Goal: Complete application form: Complete application form

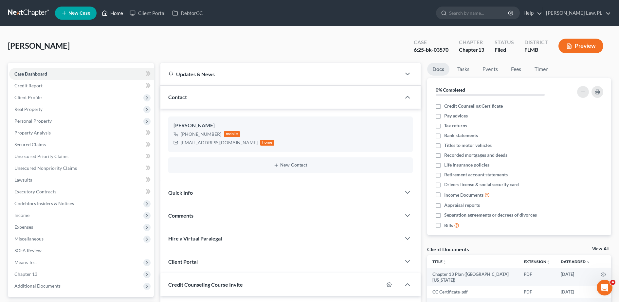
click at [107, 10] on icon at bounding box center [105, 13] width 6 height 8
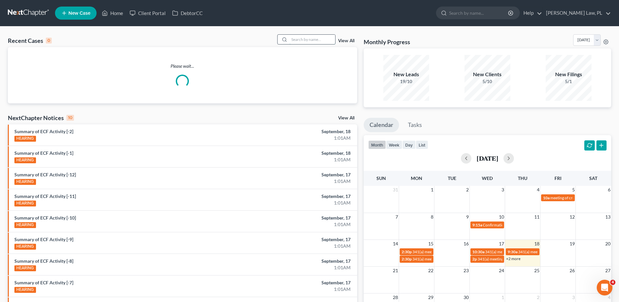
click at [298, 35] on input "search" at bounding box center [312, 39] width 46 height 9
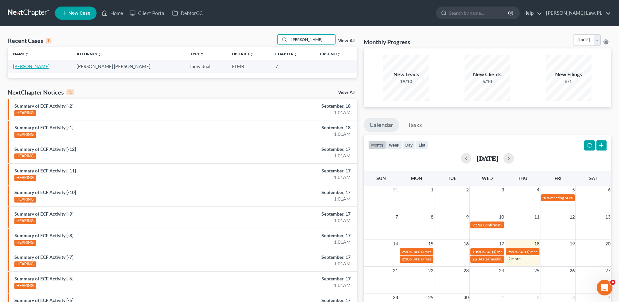
type input "[PERSON_NAME]"
click at [30, 64] on link "[PERSON_NAME]" at bounding box center [31, 66] width 36 height 6
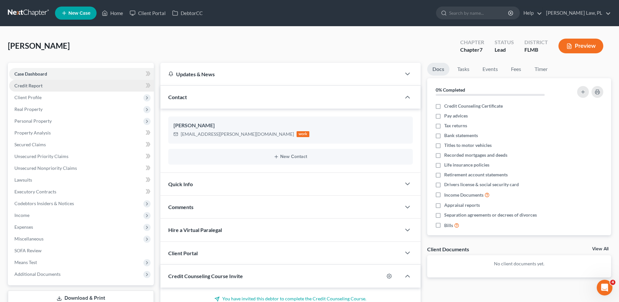
click at [33, 83] on span "Credit Report" at bounding box center [28, 86] width 28 height 6
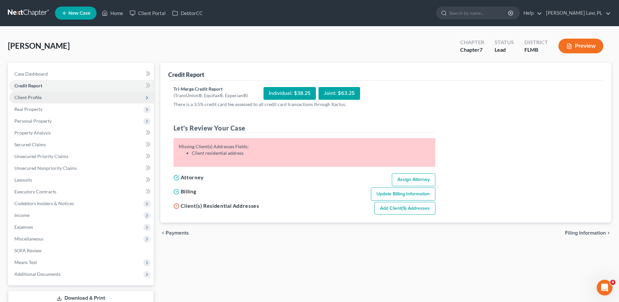
click at [39, 99] on span "Client Profile" at bounding box center [27, 98] width 27 height 6
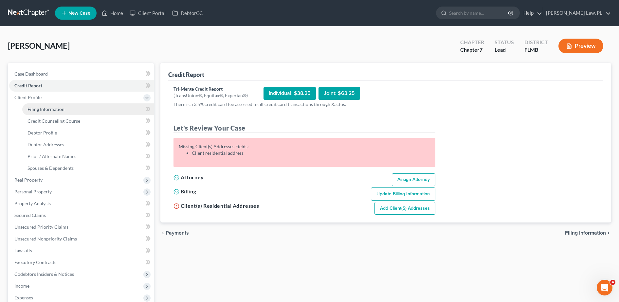
click at [40, 111] on span "Filing Information" at bounding box center [45, 109] width 37 height 6
select select "1"
select select "0"
select select "9"
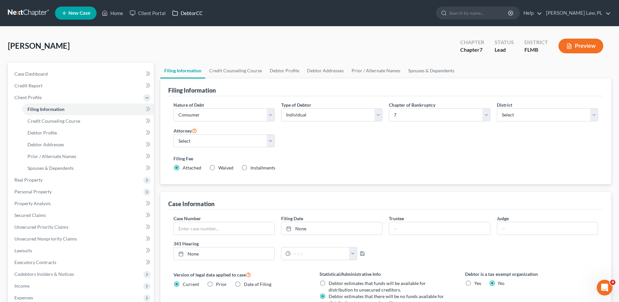
click at [196, 10] on link "DebtorCC" at bounding box center [187, 13] width 37 height 12
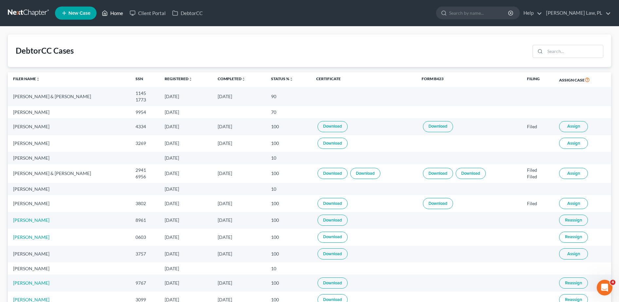
click at [120, 16] on link "Home" at bounding box center [113, 13] width 28 height 12
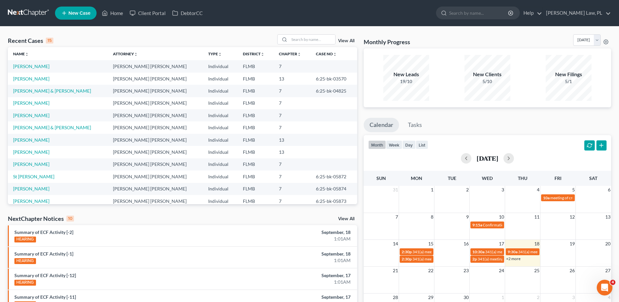
click at [38, 63] on td "[PERSON_NAME]" at bounding box center [58, 66] width 100 height 12
click at [31, 66] on link "[PERSON_NAME]" at bounding box center [31, 66] width 36 height 6
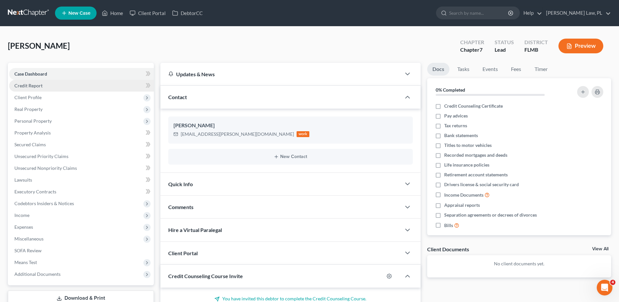
click at [46, 85] on link "Credit Report" at bounding box center [81, 86] width 145 height 12
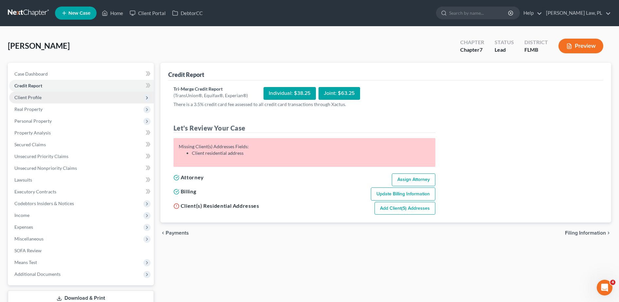
click at [50, 95] on span "Client Profile" at bounding box center [81, 98] width 145 height 12
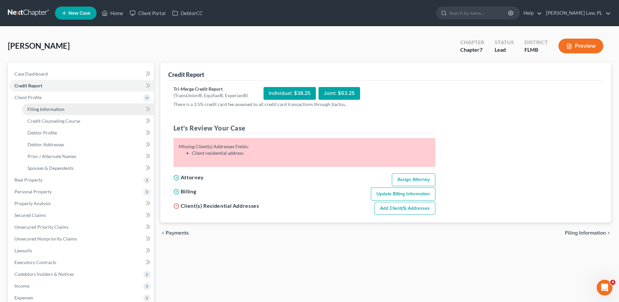
click at [52, 111] on span "Filing Information" at bounding box center [45, 109] width 37 height 6
select select "1"
select select "0"
select select "15"
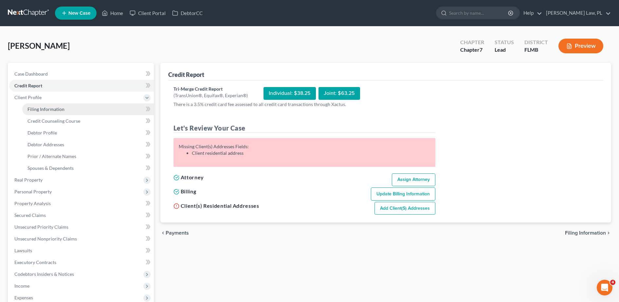
select select "0"
select select "9"
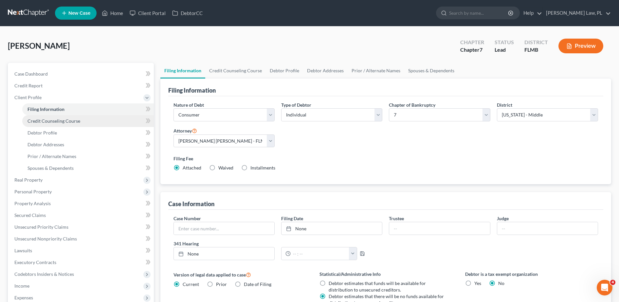
click at [54, 119] on span "Credit Counseling Course" at bounding box center [53, 121] width 53 height 6
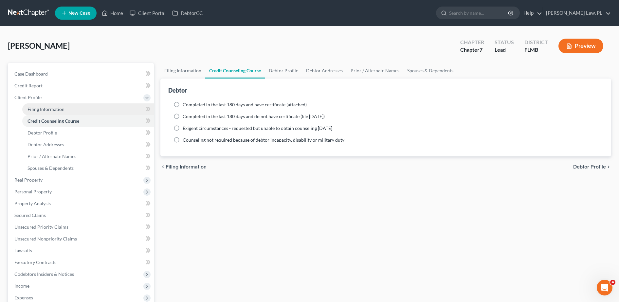
click at [56, 114] on link "Filing Information" at bounding box center [88, 109] width 132 height 12
select select "1"
select select "0"
select select "15"
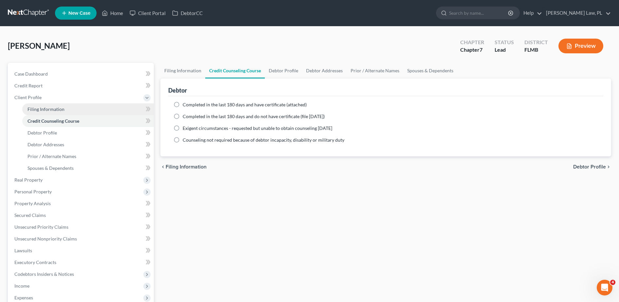
select select "0"
select select "9"
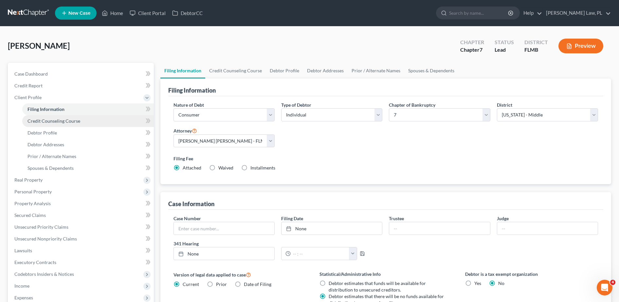
click at [61, 120] on span "Credit Counseling Course" at bounding box center [53, 121] width 53 height 6
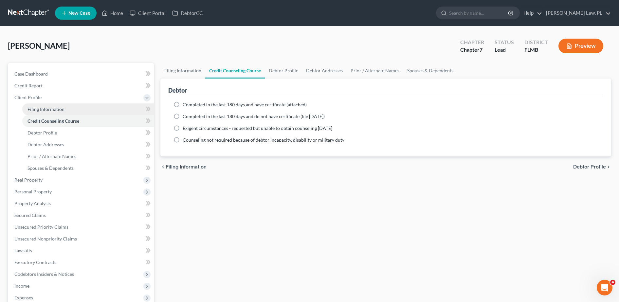
click at [68, 113] on link "Filing Information" at bounding box center [88, 109] width 132 height 12
select select "1"
select select "0"
select select "15"
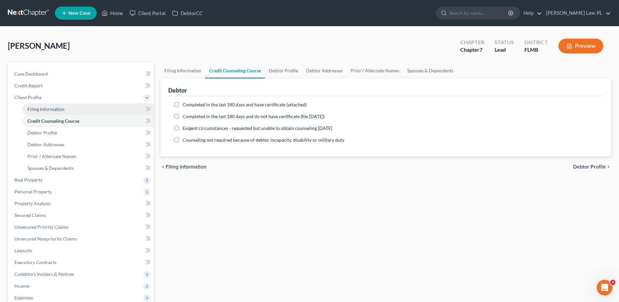
select select "0"
select select "9"
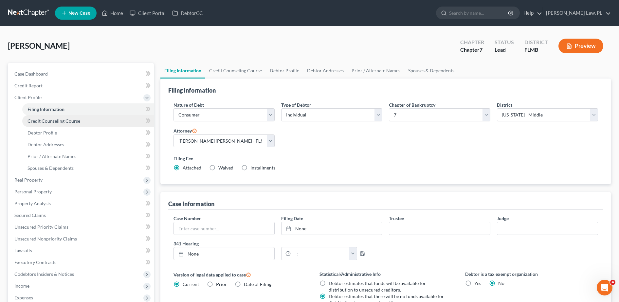
click at [68, 124] on link "Credit Counseling Course" at bounding box center [88, 121] width 132 height 12
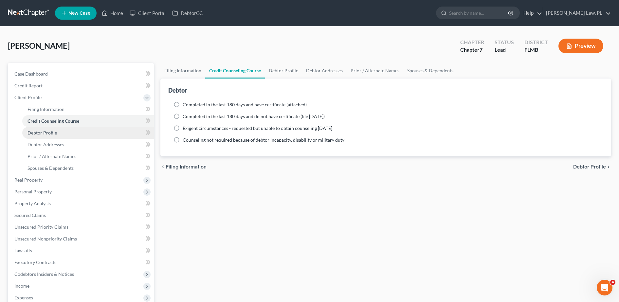
click at [54, 131] on span "Debtor Profile" at bounding box center [41, 133] width 29 height 6
select select "0"
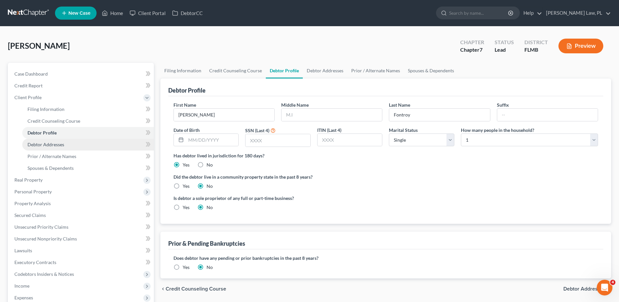
click at [51, 148] on link "Debtor Addresses" at bounding box center [88, 145] width 132 height 12
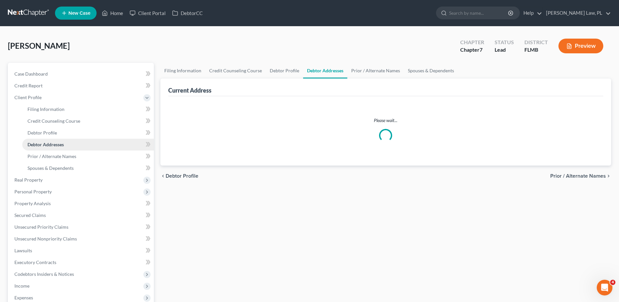
select select "0"
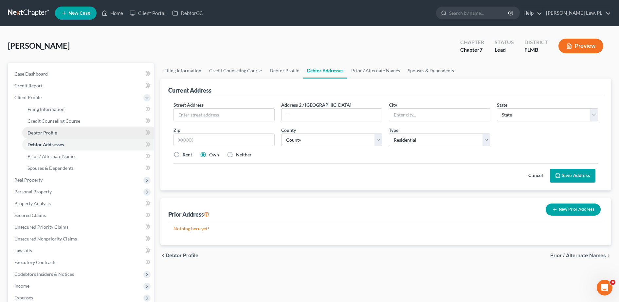
click at [83, 134] on link "Debtor Profile" at bounding box center [88, 133] width 132 height 12
select select "0"
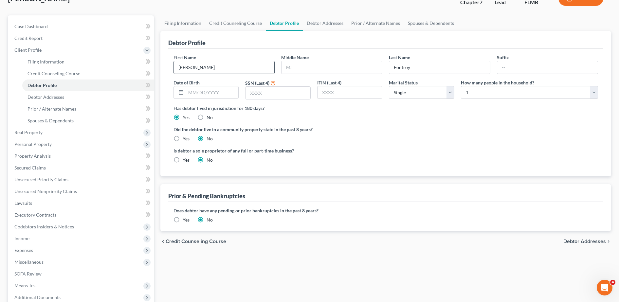
scroll to position [71, 0]
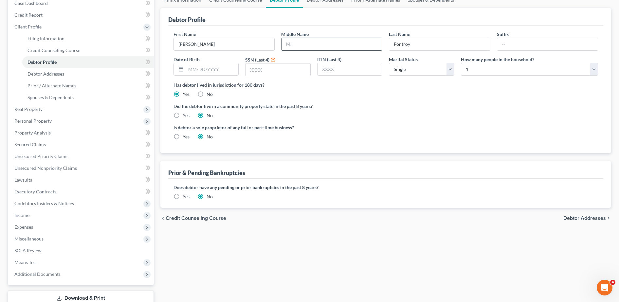
click at [316, 47] on input "text" at bounding box center [331, 44] width 100 height 12
type input "d"
type input "[PERSON_NAME]"
click at [215, 71] on input "text" at bounding box center [212, 69] width 53 height 12
type input "[DATE]"
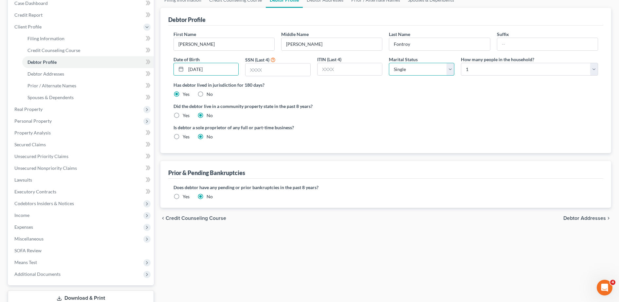
click at [421, 66] on select "Select Single Married Separated Divorced Widowed" at bounding box center [421, 69] width 65 height 13
click at [389, 63] on select "Select Single Married Separated Divorced Widowed" at bounding box center [421, 69] width 65 height 13
click at [483, 66] on select "Select 1 2 3 4 5 6 7 8 9 10 11 12 13 14 15 16 17 18 19 20" at bounding box center [529, 69] width 137 height 13
click at [461, 63] on select "Select 1 2 3 4 5 6 7 8 9 10 11 12 13 14 15 16 17 18 19 20" at bounding box center [529, 69] width 137 height 13
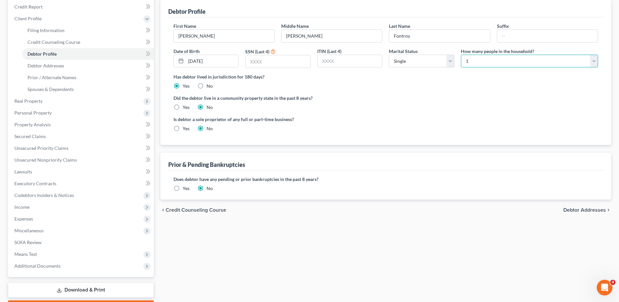
scroll to position [80, 0]
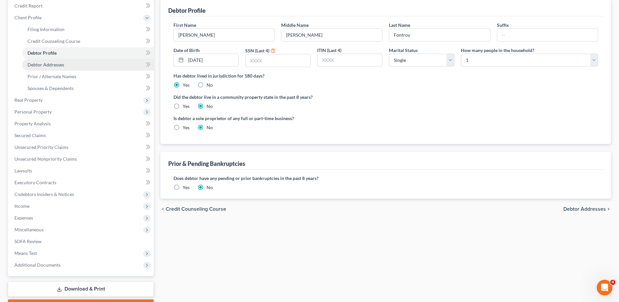
click at [85, 63] on link "Debtor Addresses" at bounding box center [88, 65] width 132 height 12
select select "0"
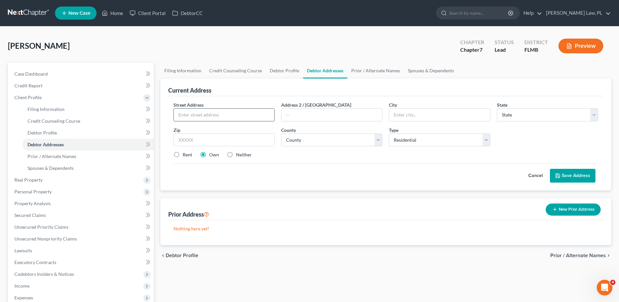
click at [205, 110] on input "text" at bounding box center [224, 115] width 100 height 12
type input "[STREET_ADDRESS]"
click at [200, 146] on input "text" at bounding box center [223, 140] width 101 height 13
type input "32920"
click at [315, 170] on div "Cancel Save Address" at bounding box center [385, 172] width 425 height 19
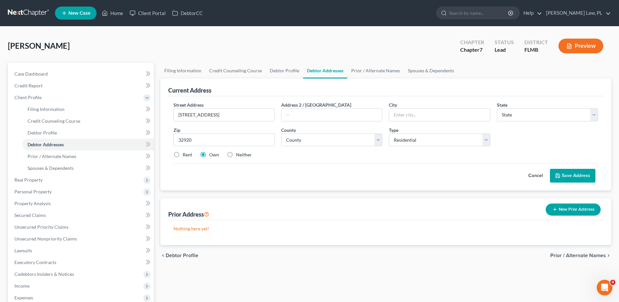
type input "Cape Canaveral"
select select "9"
click at [340, 134] on select "County" at bounding box center [331, 140] width 101 height 13
select select "4"
click at [281, 134] on select "County [GEOGRAPHIC_DATA] [GEOGRAPHIC_DATA] [GEOGRAPHIC_DATA] [GEOGRAPHIC_DATA] …" at bounding box center [331, 140] width 101 height 13
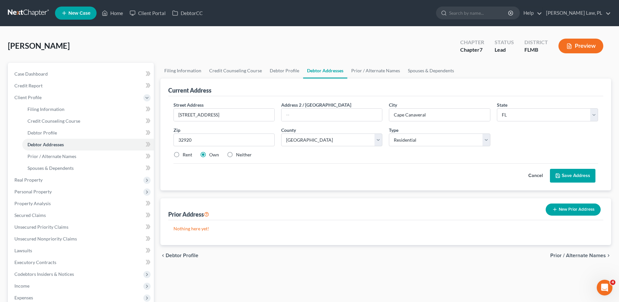
click at [183, 155] on label "Rent" at bounding box center [187, 155] width 9 height 7
click at [185, 155] on input "Rent" at bounding box center [187, 154] width 4 height 4
radio input "true"
click at [571, 176] on button "Save Address" at bounding box center [572, 176] width 45 height 14
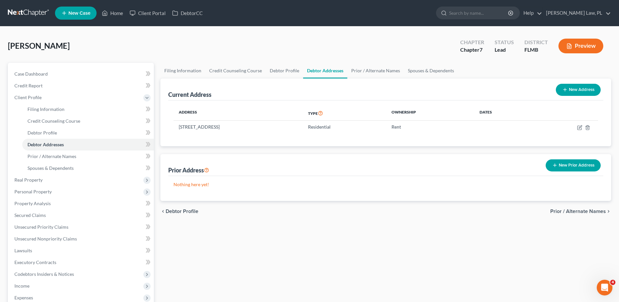
click at [558, 170] on button "New Prior Address" at bounding box center [573, 165] width 55 height 12
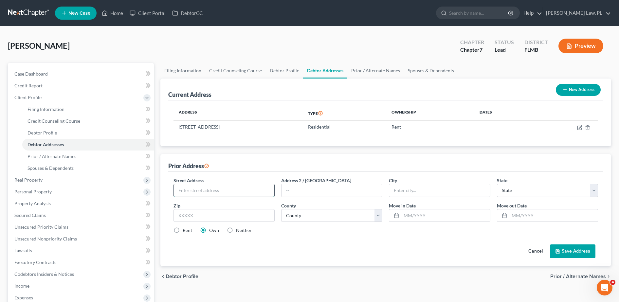
click at [208, 196] on input "text" at bounding box center [224, 190] width 100 height 12
type input "[STREET_ADDRESS]"
click at [208, 218] on input "text" at bounding box center [223, 215] width 101 height 13
click at [333, 168] on div "Prior Address" at bounding box center [385, 163] width 435 height 18
click at [237, 216] on input "text" at bounding box center [223, 215] width 101 height 13
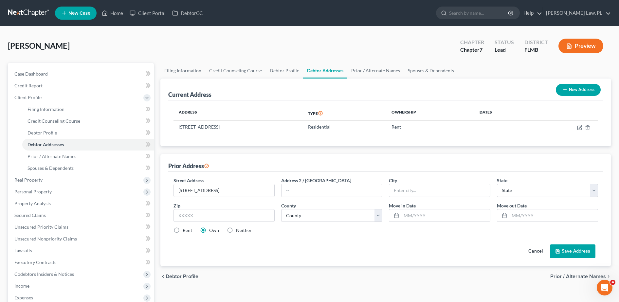
click at [353, 175] on div "Street Address * [STREET_ADDRESS] * State * State [US_STATE] AK AR AZ CA CO CT …" at bounding box center [385, 219] width 435 height 94
click at [249, 214] on input "text" at bounding box center [223, 215] width 101 height 13
type input "32955"
click at [377, 239] on div "Cancel Save Address" at bounding box center [385, 248] width 425 height 19
type input "Rockledge"
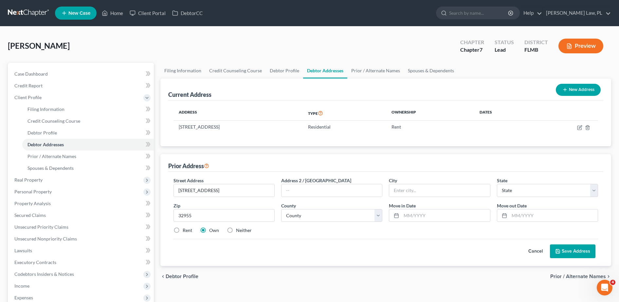
select select "9"
click at [345, 221] on select "County" at bounding box center [331, 215] width 101 height 13
select select "4"
click at [281, 209] on select "County [GEOGRAPHIC_DATA] [GEOGRAPHIC_DATA] [GEOGRAPHIC_DATA] [GEOGRAPHIC_DATA] …" at bounding box center [331, 215] width 101 height 13
click at [356, 243] on div "Cancel Save Address" at bounding box center [385, 248] width 425 height 19
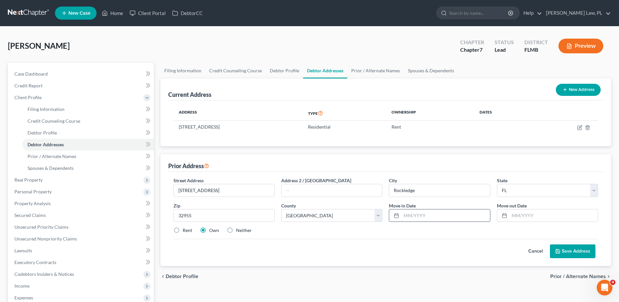
click at [439, 217] on input "text" at bounding box center [445, 215] width 88 height 12
type input "07/2025"
click at [535, 214] on input "text" at bounding box center [553, 215] width 88 height 12
type input "7/2025"
click at [573, 248] on button "Save Address" at bounding box center [572, 251] width 45 height 14
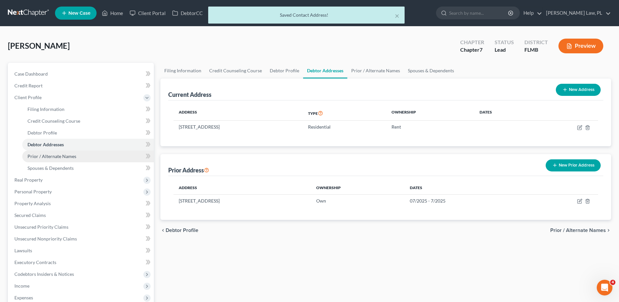
click at [93, 160] on link "Prior / Alternate Names" at bounding box center [88, 157] width 132 height 12
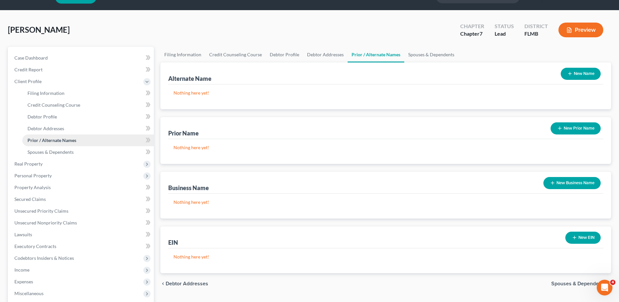
scroll to position [17, 0]
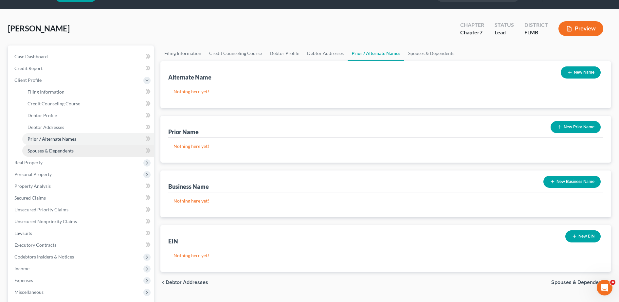
click at [63, 151] on span "Spouses & Dependents" at bounding box center [50, 151] width 46 height 6
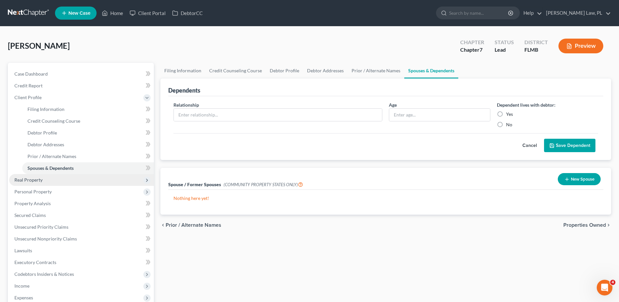
click at [62, 182] on span "Real Property" at bounding box center [81, 180] width 145 height 12
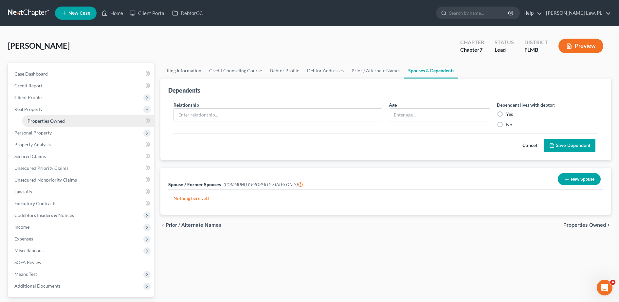
click at [60, 121] on span "Properties Owned" at bounding box center [45, 121] width 37 height 6
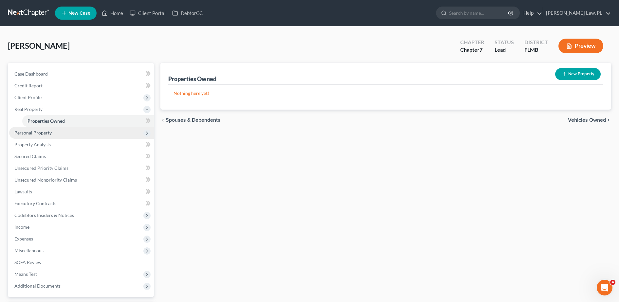
click at [69, 133] on span "Personal Property" at bounding box center [81, 133] width 145 height 12
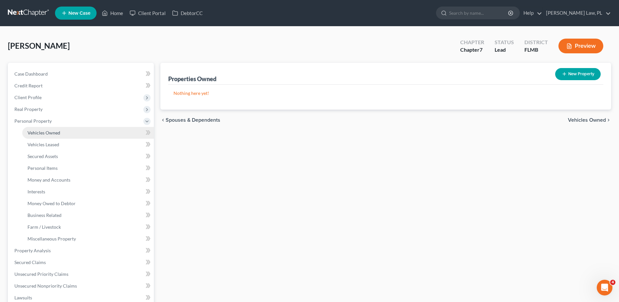
click at [53, 134] on span "Vehicles Owned" at bounding box center [43, 133] width 33 height 6
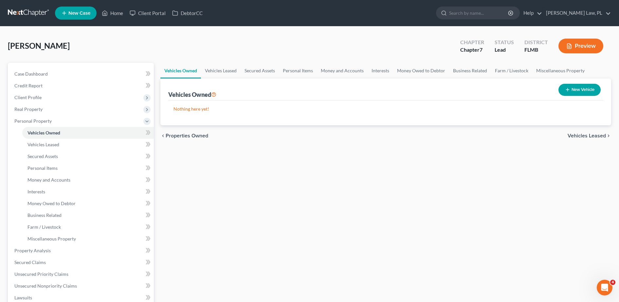
click at [578, 87] on button "New Vehicle" at bounding box center [579, 90] width 42 height 12
select select "0"
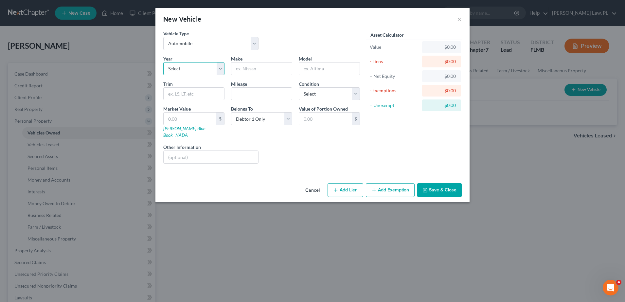
click at [218, 72] on select "Select 2026 2025 2024 2023 2022 2021 2020 2019 2018 2017 2016 2015 2014 2013 20…" at bounding box center [193, 68] width 61 height 13
select select "1"
click at [163, 62] on select "Select 2026 2025 2024 2023 2022 2021 2020 2019 2018 2017 2016 2015 2014 2013 20…" at bounding box center [193, 68] width 61 height 13
click at [272, 67] on input "text" at bounding box center [261, 69] width 61 height 12
click at [268, 67] on input "Gs" at bounding box center [261, 69] width 61 height 12
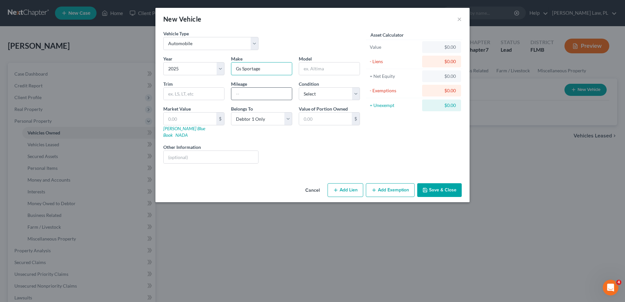
type input "Gs Sportage"
click at [253, 95] on input "text" at bounding box center [261, 94] width 61 height 12
type input "14712"
click at [314, 94] on select "Select Excellent Very Good Good Fair Poor" at bounding box center [329, 93] width 61 height 13
select select "3"
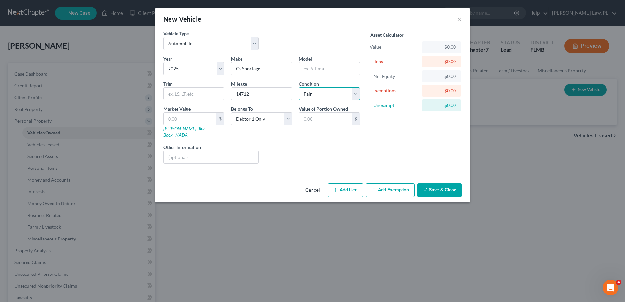
click at [299, 87] on select "Select Excellent Very Good Good Fair Poor" at bounding box center [329, 93] width 61 height 13
click at [278, 135] on div "Year Select 2026 2025 2024 2023 2022 2021 2020 2019 2018 2017 2016 2015 2014 20…" at bounding box center [261, 112] width 203 height 114
click at [274, 124] on select "Select Debtor 1 Only Debtor 2 Only Debtor 1 And Debtor 2 Only At Least One Of T…" at bounding box center [261, 118] width 61 height 13
click at [274, 126] on div "Belongs To * Select Debtor 1 Only Debtor 2 Only Debtor 1 And Debtor 2 Only At L…" at bounding box center [262, 121] width 68 height 33
click at [338, 188] on icon "button" at bounding box center [335, 190] width 5 height 5
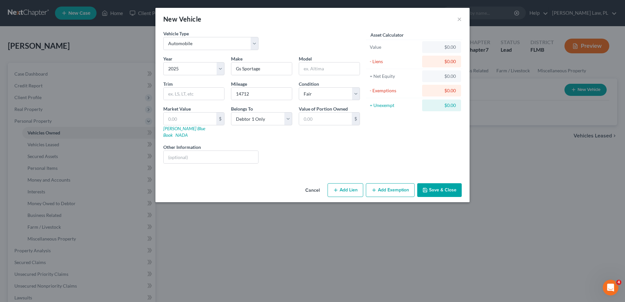
select select "0"
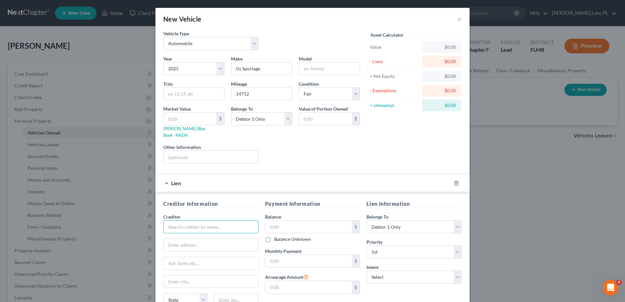
click at [193, 221] on input "text" at bounding box center [210, 226] width 95 height 13
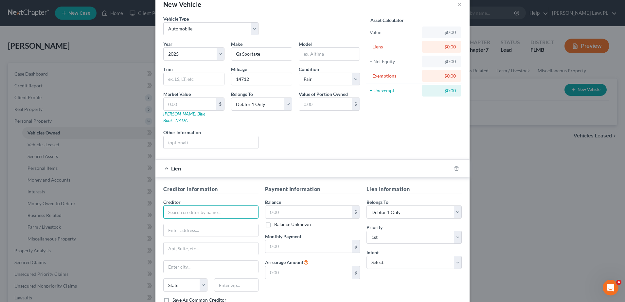
scroll to position [15, 0]
type input "B"
type input "Kia Bank"
click at [279, 241] on input "text" at bounding box center [308, 246] width 87 height 12
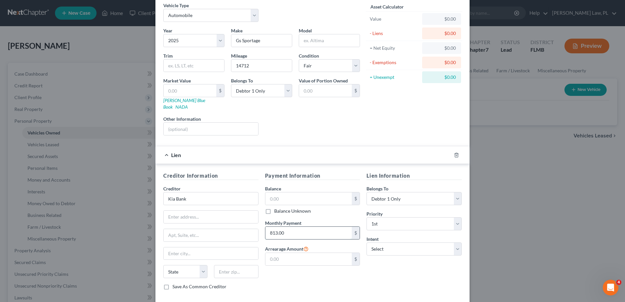
scroll to position [56, 0]
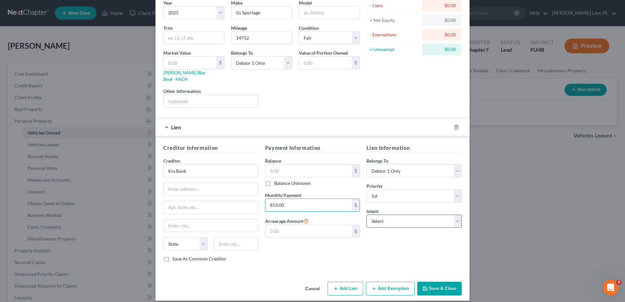
type input "813.00"
click at [378, 215] on select "Select Surrender Redeem Reaffirm Avoid Other" at bounding box center [414, 221] width 95 height 13
click at [326, 241] on div "Payment Information Balance $ Balance Unknown Balance Undetermined $ Balance Un…" at bounding box center [313, 205] width 102 height 123
click at [440, 285] on button "Save & Close" at bounding box center [439, 289] width 45 height 14
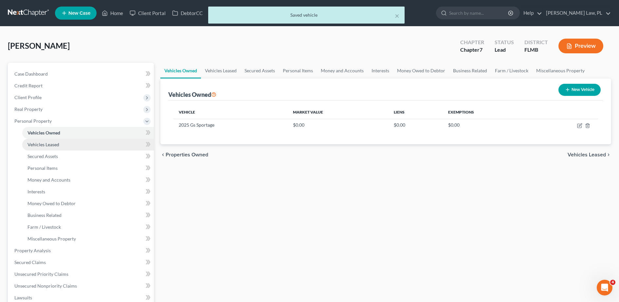
click at [55, 139] on link "Vehicles Leased" at bounding box center [88, 145] width 132 height 12
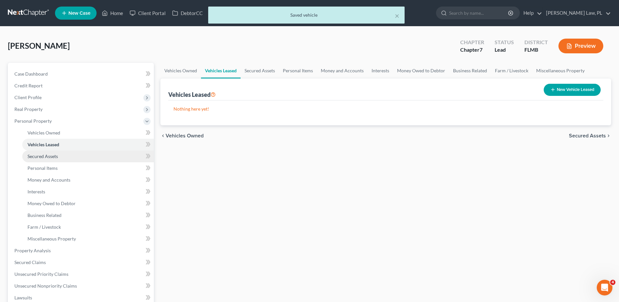
click at [57, 156] on span "Secured Assets" at bounding box center [42, 157] width 30 height 6
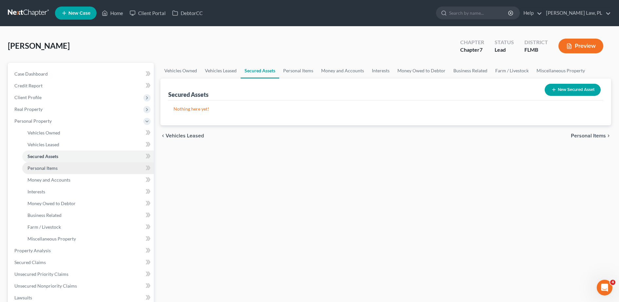
click at [84, 172] on link "Personal Items" at bounding box center [88, 168] width 132 height 12
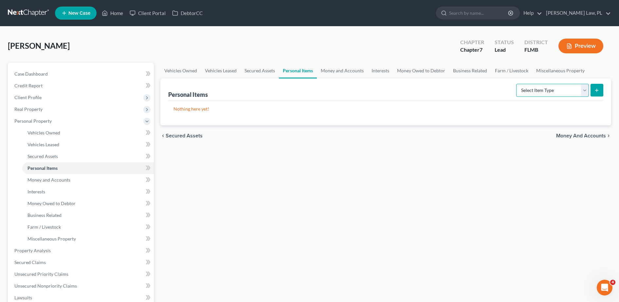
click at [548, 88] on select "Select Item Type Clothing Collectibles Of Value Electronics Firearms Household …" at bounding box center [552, 90] width 73 height 13
select select "clothing"
click at [517, 84] on select "Select Item Type Clothing Collectibles Of Value Electronics Firearms Household …" at bounding box center [552, 90] width 73 height 13
click at [596, 94] on button "submit" at bounding box center [596, 90] width 13 height 13
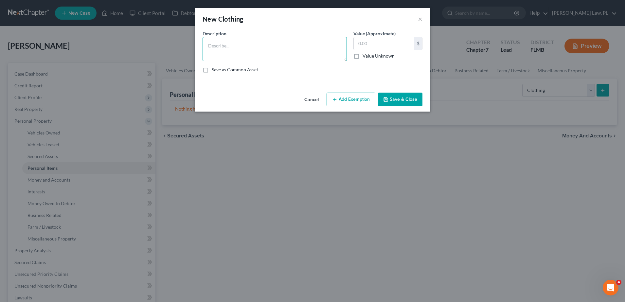
click at [243, 51] on textarea at bounding box center [275, 49] width 144 height 24
type textarea "Men's Wardrobe"
click at [395, 97] on button "Save & Close" at bounding box center [400, 100] width 45 height 14
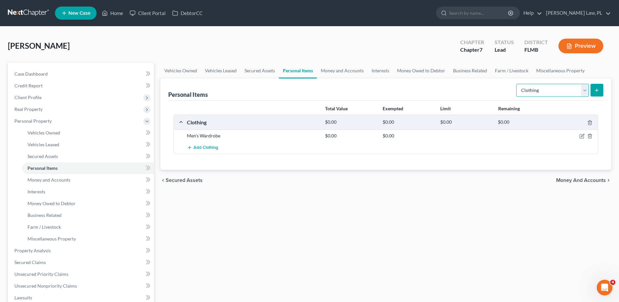
click at [553, 95] on select "Select Item Type Clothing Collectibles Of Value Electronics Firearms Household …" at bounding box center [552, 90] width 73 height 13
click at [517, 84] on select "Select Item Type Clothing Collectibles Of Value Electronics Firearms Household …" at bounding box center [552, 90] width 73 height 13
click at [571, 95] on select "Select Item Type Clothing Collectibles Of Value Electronics Firearms Household …" at bounding box center [552, 90] width 73 height 13
select select "electronics"
click at [517, 84] on select "Select Item Type Clothing Collectibles Of Value Electronics Firearms Household …" at bounding box center [552, 90] width 73 height 13
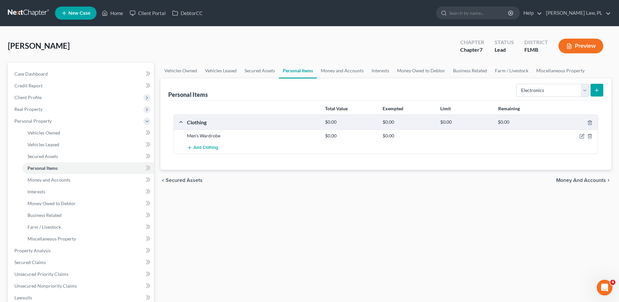
click at [590, 91] on button "submit" at bounding box center [596, 90] width 13 height 13
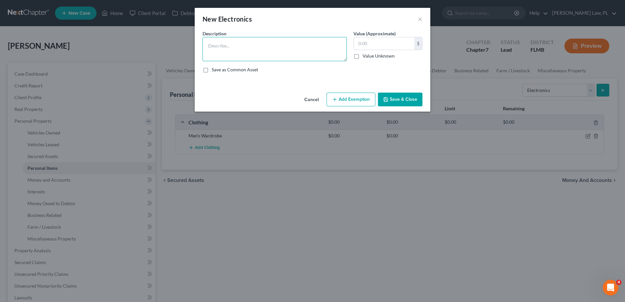
click at [295, 51] on textarea at bounding box center [275, 49] width 144 height 24
click at [281, 46] on textarea "1 cell phone, PlayStation, 50" Tv," at bounding box center [275, 49] width 144 height 24
type textarea "1 cell phone, PlayStation, 50" Tv, laptop"
click at [406, 104] on button "Save & Close" at bounding box center [400, 100] width 45 height 14
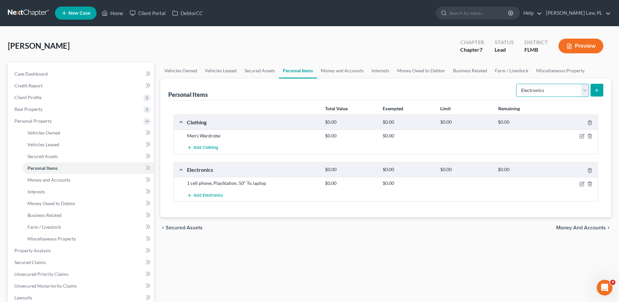
click at [535, 89] on select "Select Item Type Clothing Collectibles Of Value Electronics Firearms Household …" at bounding box center [552, 90] width 73 height 13
select select "household_goods"
click at [517, 84] on select "Select Item Type Clothing Collectibles Of Value Electronics Firearms Household …" at bounding box center [552, 90] width 73 height 13
click at [592, 94] on button "submit" at bounding box center [596, 90] width 13 height 13
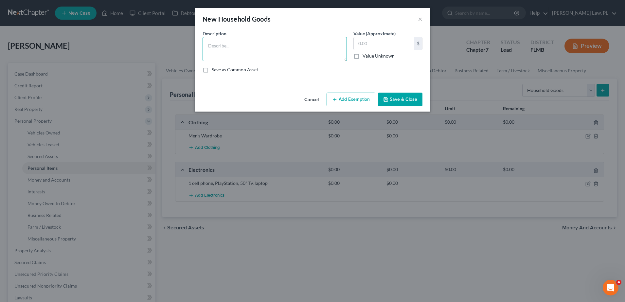
click at [312, 50] on textarea at bounding box center [275, 49] width 144 height 24
type textarea "K"
click at [276, 45] on textarea "Quen bed, nightstand, tv stand" at bounding box center [275, 49] width 144 height 24
click at [305, 52] on textarea "Quen bed, nightstand, tv stand, standing mirror, fan, 2 coocues, coffee table" at bounding box center [275, 49] width 144 height 24
click at [267, 56] on textarea "Quen bed, nightstand, tv stand, standing mirror, fan, 2 couches, coffee table" at bounding box center [275, 49] width 144 height 24
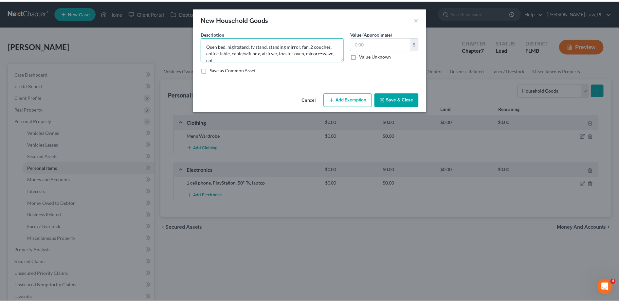
scroll to position [1, 0]
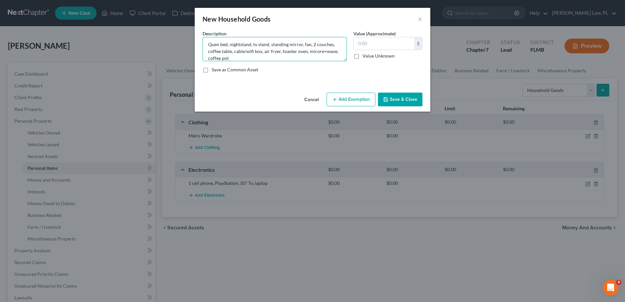
click at [251, 55] on textarea "Quen bed, nightstand, tv stand, standing mirror, fan, 2 couches, coffee table, …" at bounding box center [275, 49] width 144 height 24
click at [226, 59] on textarea "Quen bed, nightstand, tv stand, standing mirror, fan, 2 couches, coffee table, …" at bounding box center [275, 49] width 144 height 24
click at [260, 58] on textarea "Quen bed, nightstand, tv stand, standing mirror, fan, 2 couches, coffee table, …" at bounding box center [275, 49] width 144 height 24
type textarea "Quen bed, nightstand, tv stand, standing mirror, fan, 2 couches, coffee table, …"
click at [399, 103] on button "Save & Close" at bounding box center [400, 100] width 45 height 14
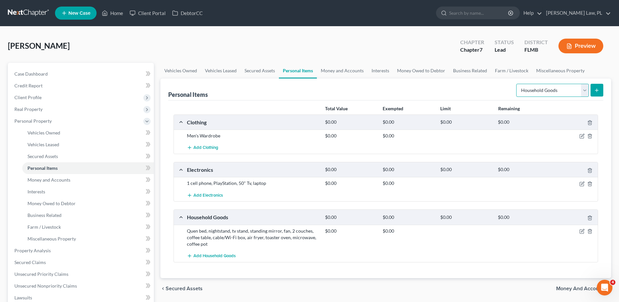
click at [549, 90] on select "Select Item Type Clothing Collectibles Of Value Electronics Firearms Household …" at bounding box center [552, 90] width 73 height 13
click at [517, 84] on select "Select Item Type Clothing Collectibles Of Value Electronics Firearms Household …" at bounding box center [552, 90] width 73 height 13
click at [592, 97] on form "Select Item Type Clothing Collectibles Of Value Electronics Firearms Household …" at bounding box center [559, 90] width 87 height 13
click at [599, 91] on icon "submit" at bounding box center [596, 90] width 5 height 5
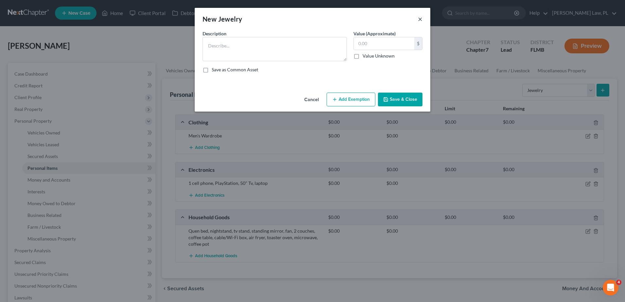
click at [421, 18] on button "×" at bounding box center [420, 19] width 5 height 8
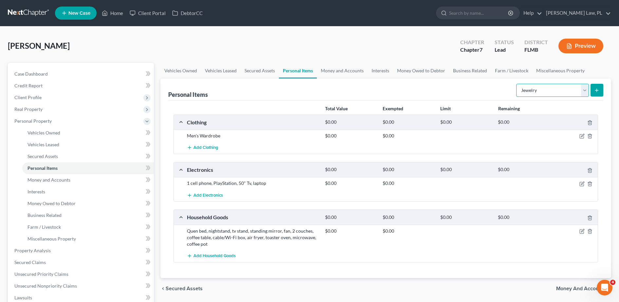
click at [527, 92] on select "Select Item Type Clothing Collectibles Of Value Electronics Firearms Household …" at bounding box center [552, 90] width 73 height 13
select select "electronics"
click at [517, 84] on select "Select Item Type Clothing Collectibles Of Value Electronics Firearms Household …" at bounding box center [552, 90] width 73 height 13
click at [581, 185] on icon "button" at bounding box center [581, 183] width 5 height 5
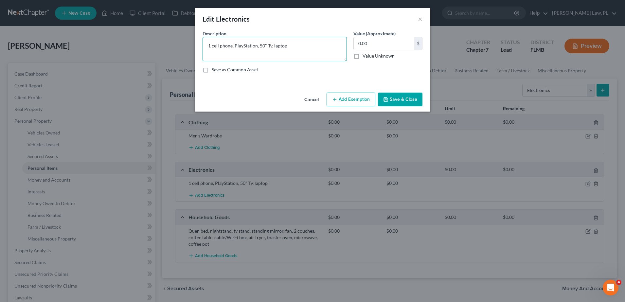
click at [313, 42] on textarea "1 cell phone, PlayStation, 50" Tv, laptop" at bounding box center [275, 49] width 144 height 24
type textarea "1 cell phone, PlayStation, 50" Tv, laptop Apple wtch"
click at [402, 97] on button "Save & Close" at bounding box center [400, 100] width 45 height 14
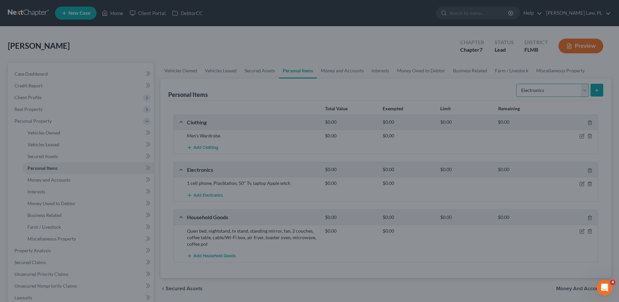
click at [556, 91] on select "Select Item Type Clothing Collectibles Of Value Electronics Firearms Household …" at bounding box center [552, 90] width 73 height 13
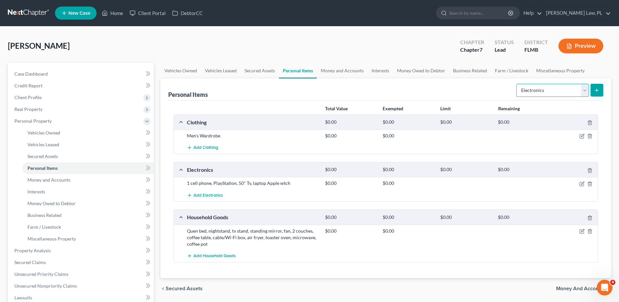
select select "pets"
click at [517, 84] on select "Select Item Type Clothing Collectibles Of Value Electronics Firearms Household …" at bounding box center [552, 90] width 73 height 13
click at [582, 93] on select "Select Item Type Clothing Collectibles Of Value Electronics Firearms Household …" at bounding box center [552, 90] width 73 height 13
click at [450, 104] on div "Total Value Exempted Limit Remaining" at bounding box center [385, 108] width 431 height 11
click at [69, 182] on span "Money and Accounts" at bounding box center [48, 180] width 43 height 6
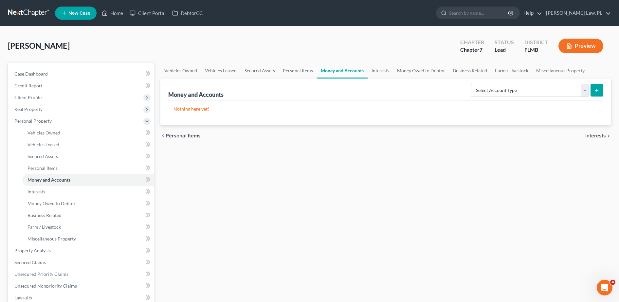
scroll to position [15, 0]
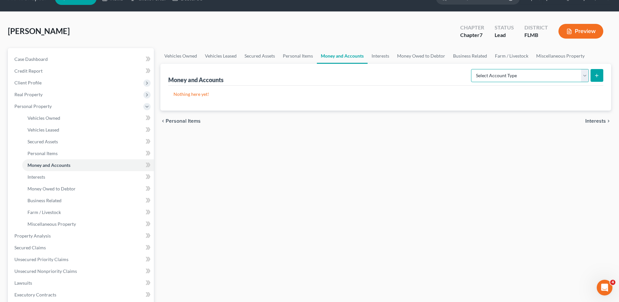
click at [522, 75] on select "Select Account Type Brokerage Cash on Hand Certificates of Deposit Checking Acc…" at bounding box center [530, 75] width 118 height 13
select select "checking"
click at [472, 69] on select "Select Account Type Brokerage Cash on Hand Certificates of Deposit Checking Acc…" at bounding box center [530, 75] width 118 height 13
click at [595, 76] on icon "submit" at bounding box center [596, 75] width 5 height 5
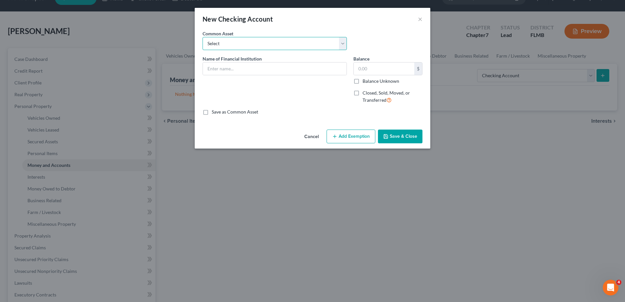
click at [265, 41] on select "Select Chime Financial Chime Financial USAA TD Bank Space Coast Credit Union Ba…" at bounding box center [275, 43] width 144 height 13
select select "4"
click at [203, 37] on select "Select Chime Financial Chime Financial USAA TD Bank Space Coast Credit Union Ba…" at bounding box center [275, 43] width 144 height 13
type input "Space Coast Credit Union"
click at [364, 71] on input "text" at bounding box center [384, 69] width 61 height 12
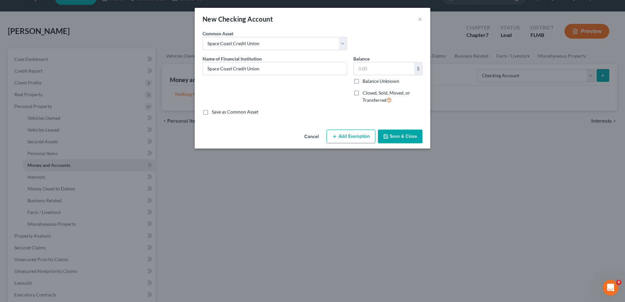
click at [399, 133] on button "Save & Close" at bounding box center [400, 137] width 45 height 14
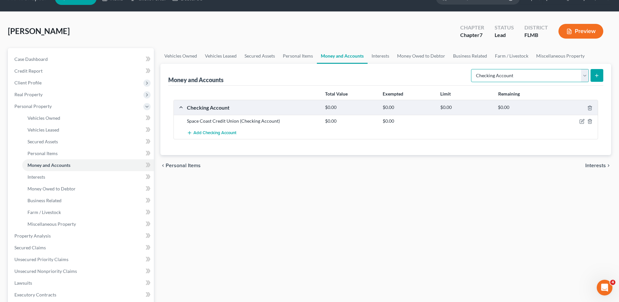
click at [503, 77] on select "Select Account Type Brokerage Cash on Hand Certificates of Deposit Checking Acc…" at bounding box center [530, 75] width 118 height 13
click at [92, 187] on link "Money Owed to Debtor" at bounding box center [88, 189] width 132 height 12
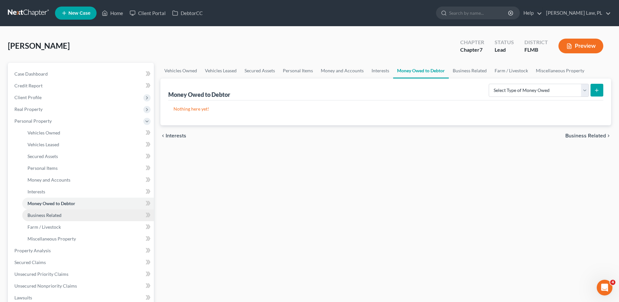
click at [85, 216] on link "Business Related" at bounding box center [88, 215] width 132 height 12
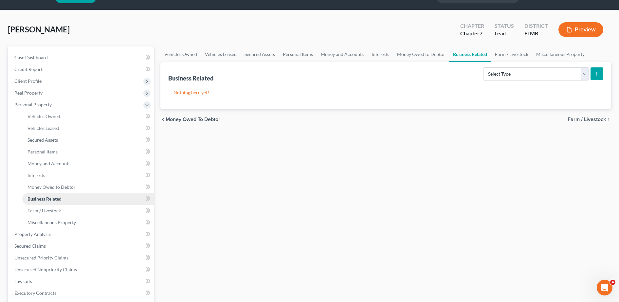
scroll to position [18, 0]
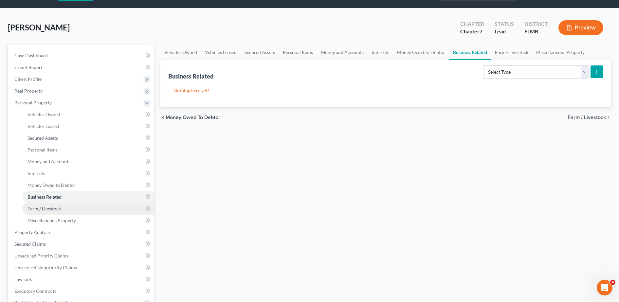
click at [73, 212] on link "Farm / Livestock" at bounding box center [88, 209] width 132 height 12
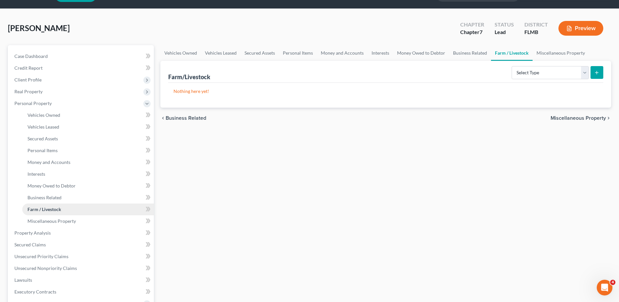
scroll to position [18, 0]
click at [68, 218] on span "Miscellaneous Property" at bounding box center [51, 221] width 48 height 6
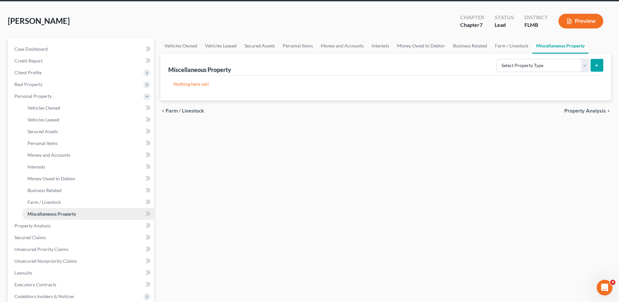
scroll to position [28, 0]
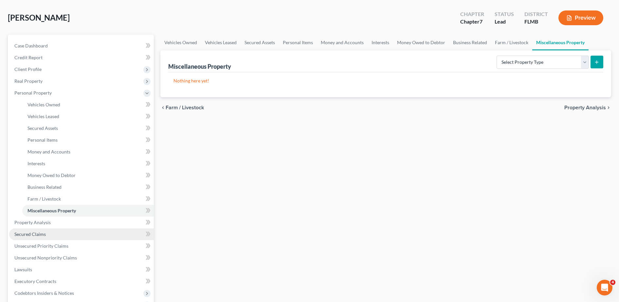
click at [61, 234] on link "Secured Claims" at bounding box center [81, 234] width 145 height 12
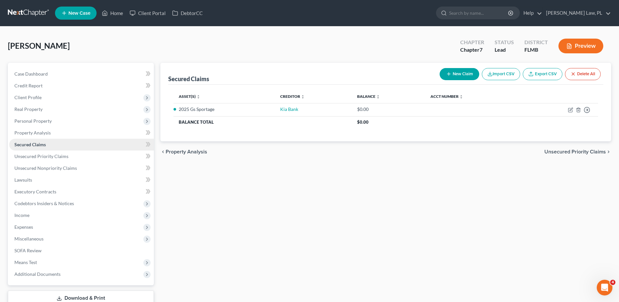
scroll to position [31, 0]
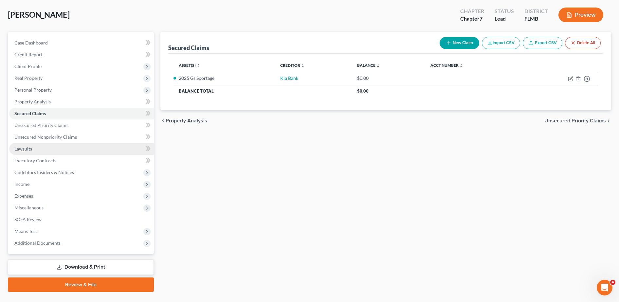
click at [47, 153] on link "Lawsuits" at bounding box center [81, 149] width 145 height 12
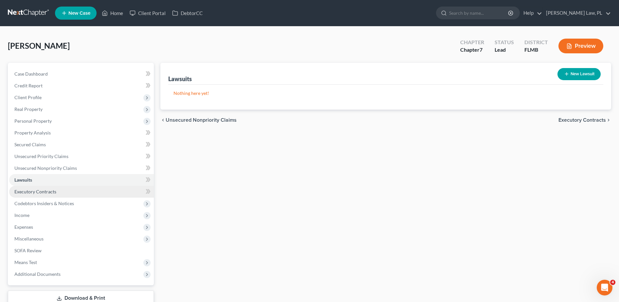
click at [57, 191] on link "Executory Contracts" at bounding box center [81, 192] width 145 height 12
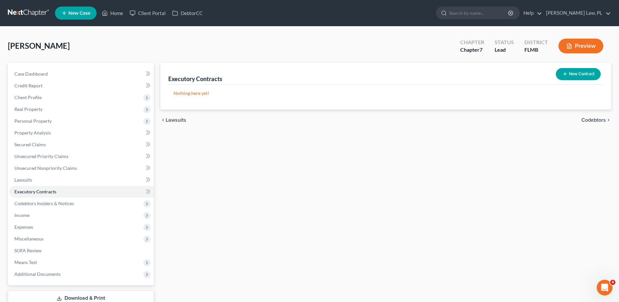
scroll to position [21, 0]
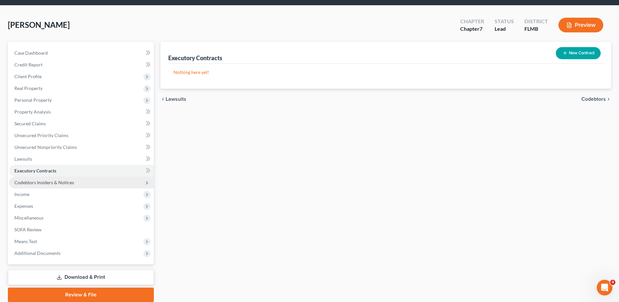
click at [87, 180] on span "Codebtors Insiders & Notices" at bounding box center [81, 183] width 145 height 12
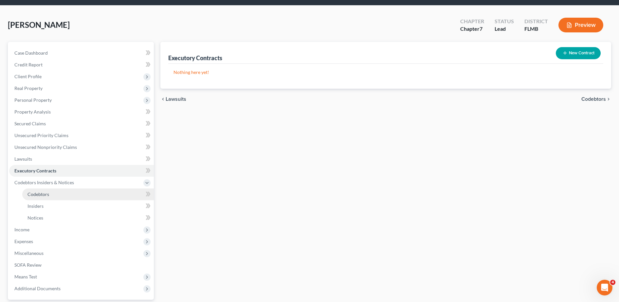
click at [70, 194] on link "Codebtors" at bounding box center [88, 195] width 132 height 12
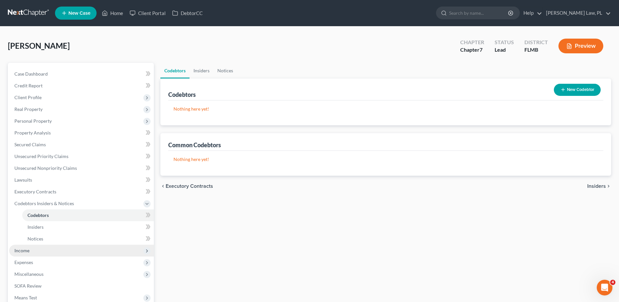
click at [53, 246] on span "Income" at bounding box center [81, 251] width 145 height 12
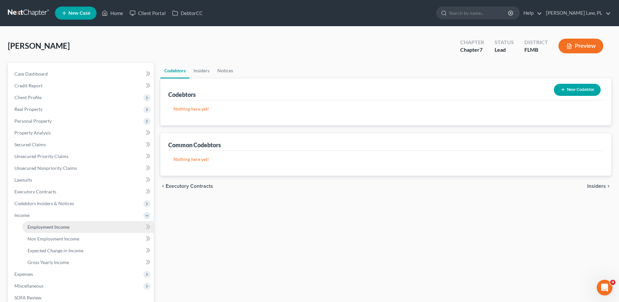
click at [49, 230] on link "Employment Income" at bounding box center [88, 227] width 132 height 12
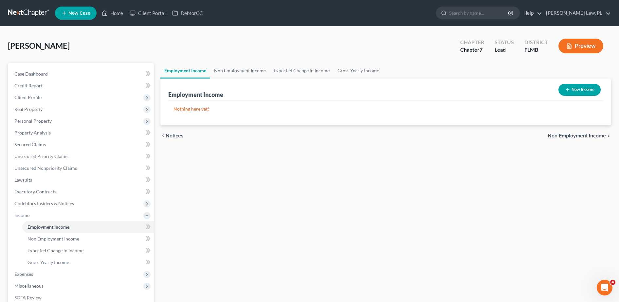
click at [570, 95] on button "New Income" at bounding box center [579, 90] width 42 height 12
select select "0"
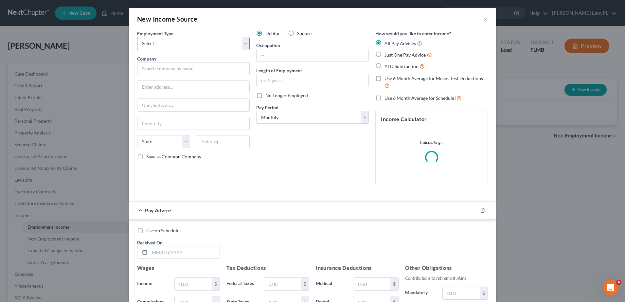
click at [213, 47] on select "Select Full or [DEMOGRAPHIC_DATA] Employment Self Employment" at bounding box center [193, 43] width 113 height 13
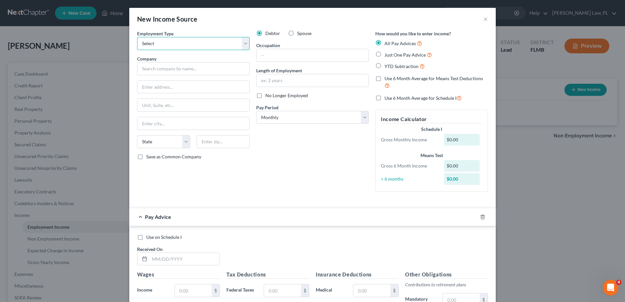
select select "0"
click at [137, 37] on select "Select Full or [DEMOGRAPHIC_DATA] Employment Self Employment" at bounding box center [193, 43] width 113 height 13
click at [192, 70] on input "text" at bounding box center [193, 68] width 113 height 13
type input "[GEOGRAPHIC_DATA]"
click at [283, 56] on input "text" at bounding box center [313, 55] width 112 height 12
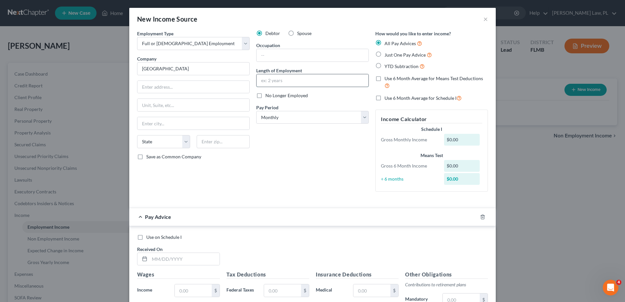
click at [258, 79] on input "text" at bounding box center [313, 80] width 112 height 12
type input "2 years"
click at [273, 60] on input "text" at bounding box center [313, 55] width 112 height 12
type input "Campus Monitor/ Coach"
click at [287, 112] on select "Select Monthly Twice Monthly Every Other Week Weekly" at bounding box center [312, 117] width 113 height 13
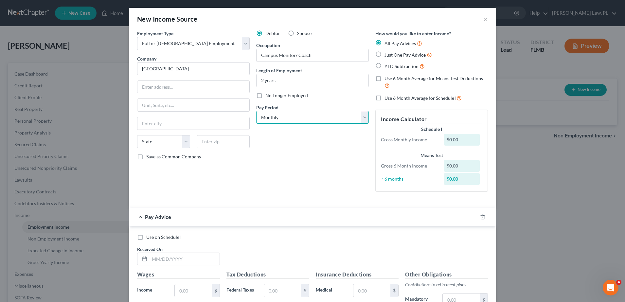
select select "1"
click at [256, 111] on select "Select Monthly Twice Monthly Every Other Week Weekly" at bounding box center [312, 117] width 113 height 13
click at [339, 161] on div "Debtor Spouse Occupation Campus Monitor/ Coach Length of Employment 2 years No …" at bounding box center [312, 113] width 119 height 167
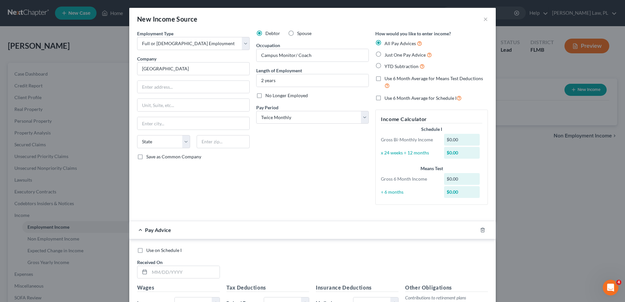
click at [385, 58] on label "Just One Pay Advice" at bounding box center [408, 55] width 47 height 8
click at [387, 55] on input "Just One Pay Advice" at bounding box center [389, 53] width 4 height 4
radio input "true"
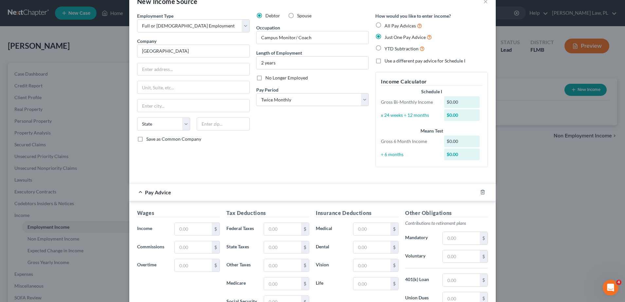
scroll to position [18, 0]
click at [200, 225] on input "text" at bounding box center [193, 229] width 37 height 12
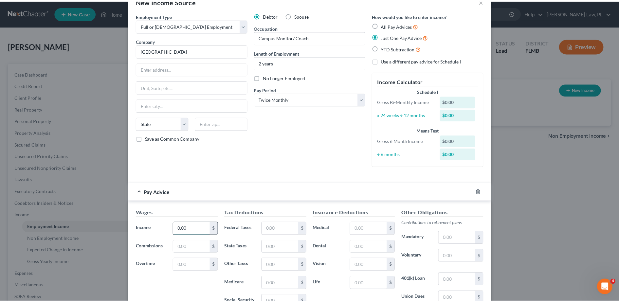
scroll to position [113, 0]
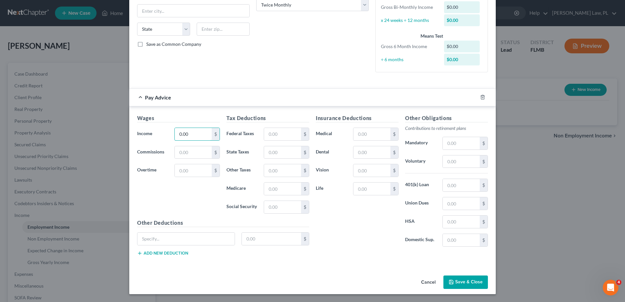
type input "0.00"
click at [468, 280] on button "Save & Close" at bounding box center [465, 283] width 45 height 14
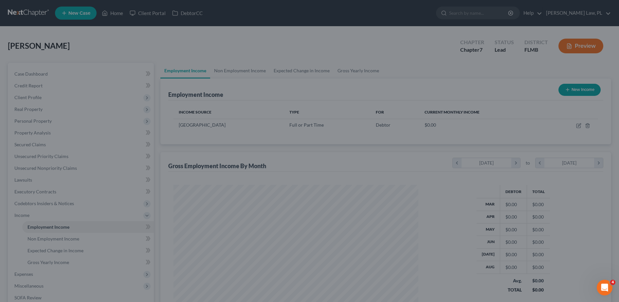
scroll to position [121, 255]
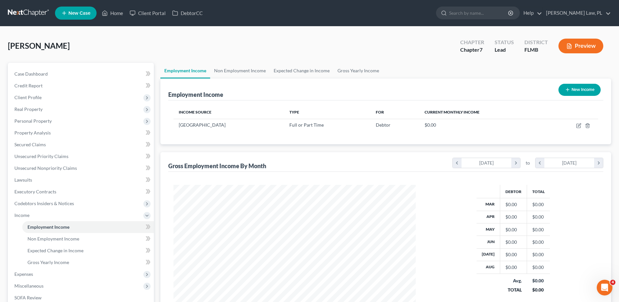
click at [577, 93] on button "New Income" at bounding box center [579, 90] width 42 height 12
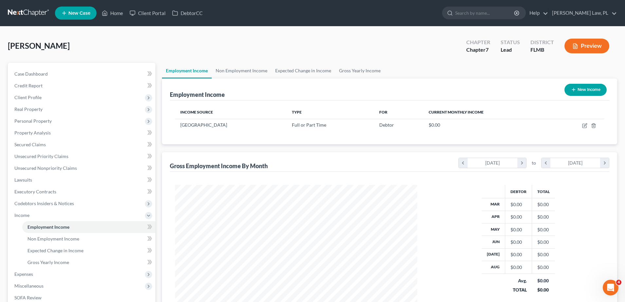
select select "0"
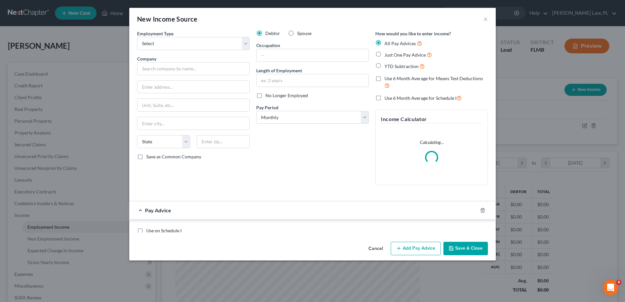
scroll to position [122, 258]
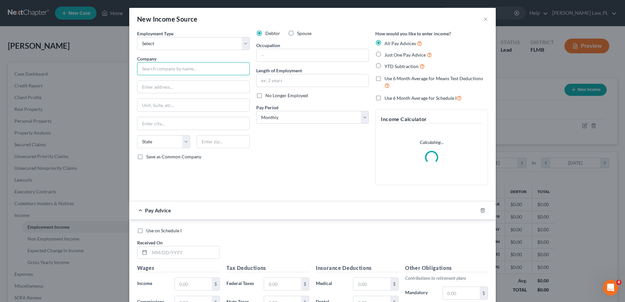
click at [181, 69] on input "text" at bounding box center [193, 68] width 113 height 13
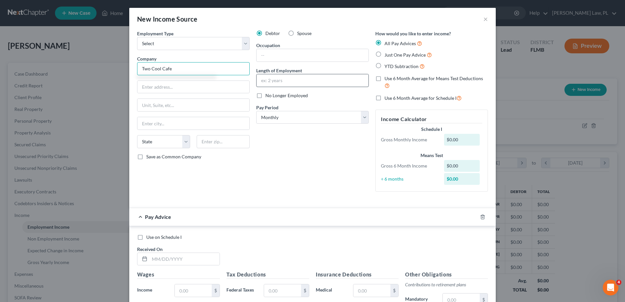
type input "Two Cool Cafe"
click at [297, 80] on input "text" at bounding box center [313, 80] width 112 height 12
click at [262, 81] on input "y years" at bounding box center [313, 80] width 112 height 12
type input "7 years"
click at [276, 60] on input "text" at bounding box center [313, 55] width 112 height 12
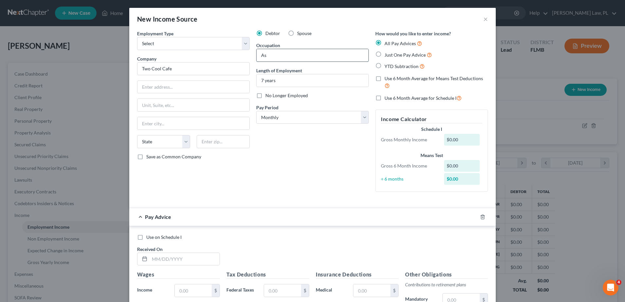
type input "A"
type input "[PERSON_NAME]"
click at [285, 146] on div "Debtor Spouse Occupation [PERSON_NAME] Length of Employment 7 years No Longer E…" at bounding box center [312, 113] width 119 height 167
click at [290, 111] on select "Select Monthly Twice Monthly Every Other Week Weekly" at bounding box center [312, 117] width 113 height 13
select select "3"
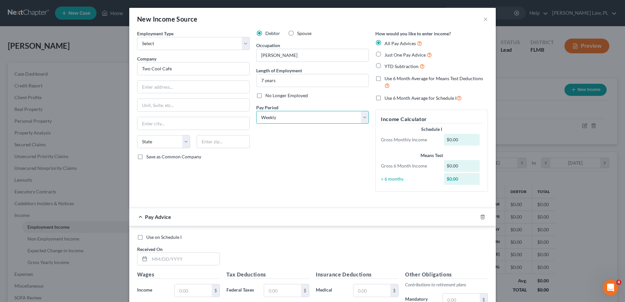
click at [256, 111] on select "Select Monthly Twice Monthly Every Other Week Weekly" at bounding box center [312, 117] width 113 height 13
click at [286, 158] on div "Debtor Spouse Occupation [PERSON_NAME] Length of Employment 7 years No Longer E…" at bounding box center [312, 113] width 119 height 167
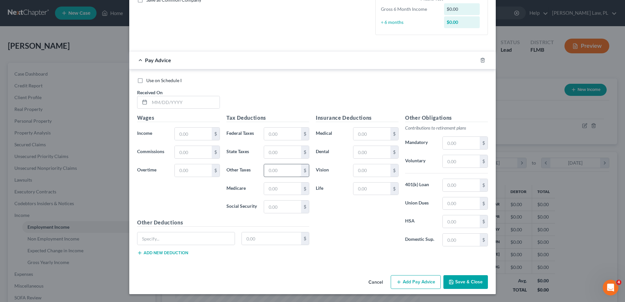
scroll to position [0, 0]
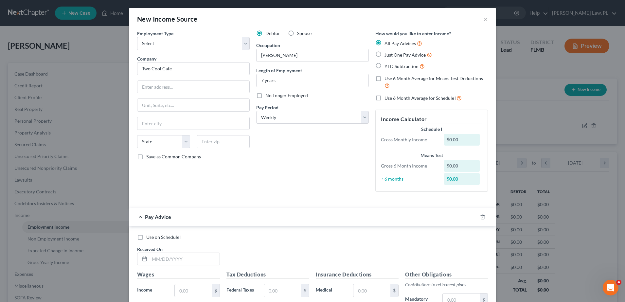
click at [385, 56] on label "Just One Pay Advice" at bounding box center [408, 55] width 47 height 8
click at [387, 55] on input "Just One Pay Advice" at bounding box center [389, 53] width 4 height 4
radio input "true"
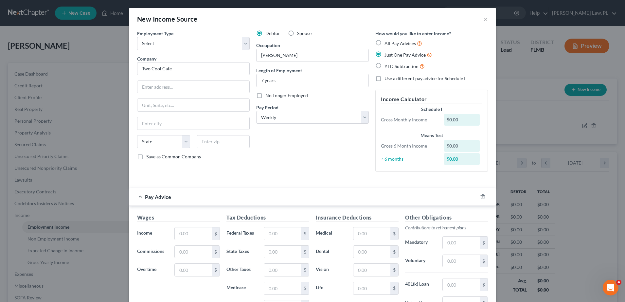
scroll to position [30, 0]
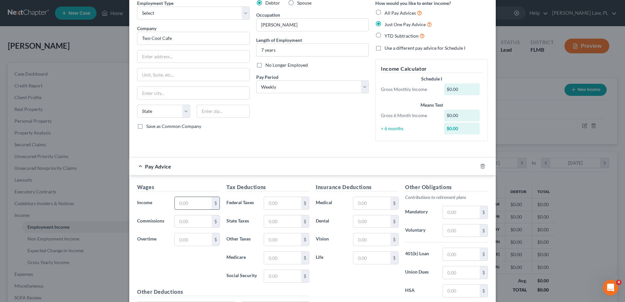
click at [192, 206] on input "text" at bounding box center [193, 203] width 37 height 12
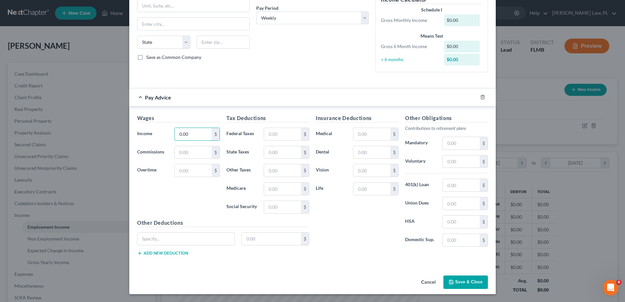
type input "0.00"
click at [465, 282] on button "Save & Close" at bounding box center [465, 283] width 45 height 14
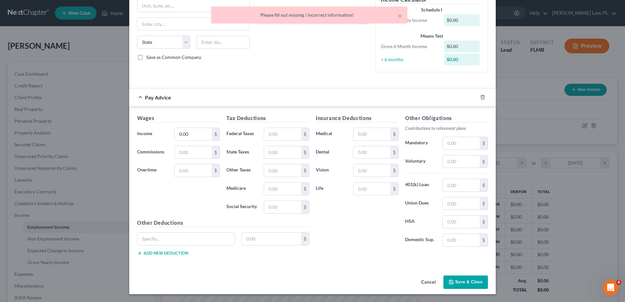
scroll to position [0, 0]
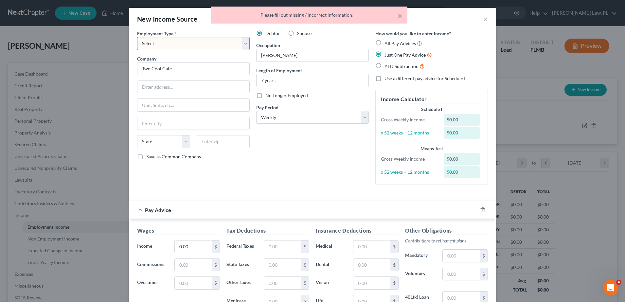
click at [203, 45] on select "Select Full or [DEMOGRAPHIC_DATA] Employment Self Employment" at bounding box center [193, 43] width 113 height 13
select select "0"
click at [137, 37] on select "Select Full or [DEMOGRAPHIC_DATA] Employment Self Employment" at bounding box center [193, 43] width 113 height 13
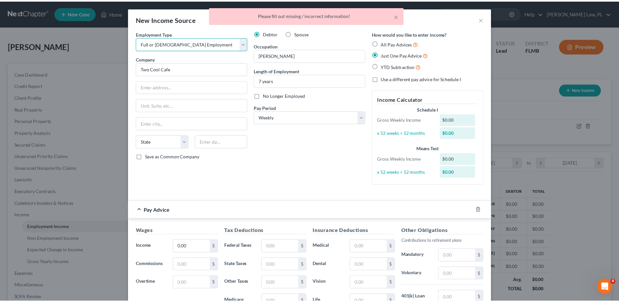
scroll to position [113, 0]
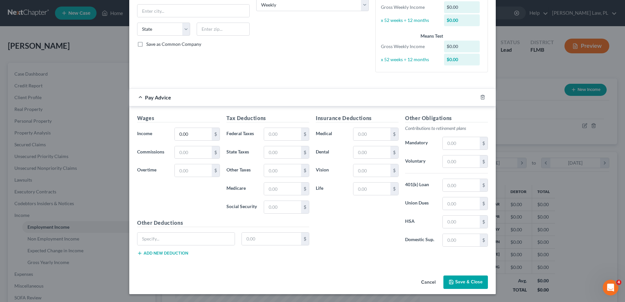
click at [453, 282] on button "Save & Close" at bounding box center [465, 283] width 45 height 14
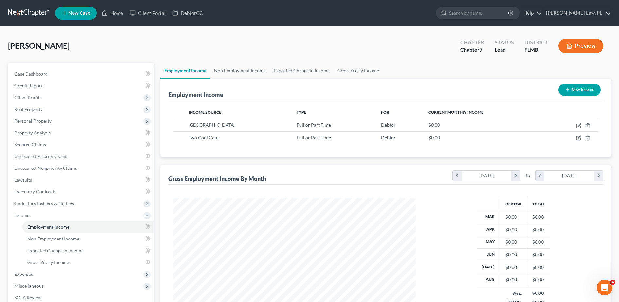
scroll to position [16, 0]
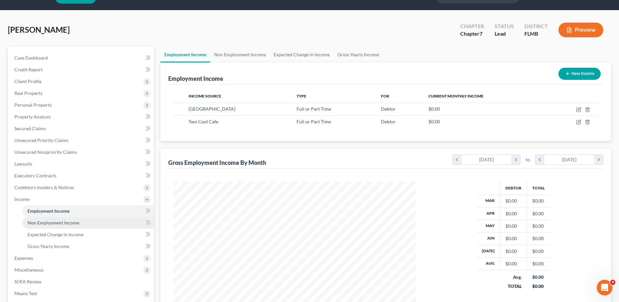
click at [76, 222] on span "Non Employment Income" at bounding box center [53, 223] width 52 height 6
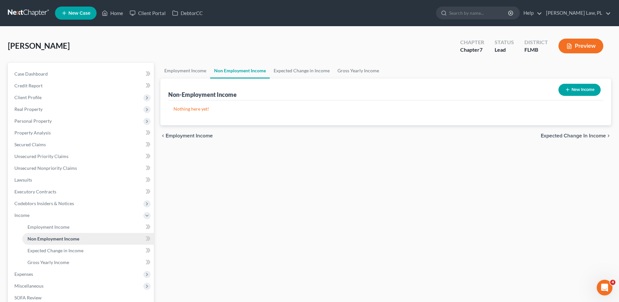
scroll to position [90, 0]
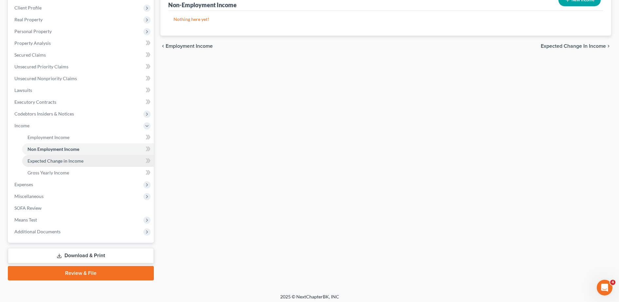
click at [64, 165] on link "Expected Change in Income" at bounding box center [88, 161] width 132 height 12
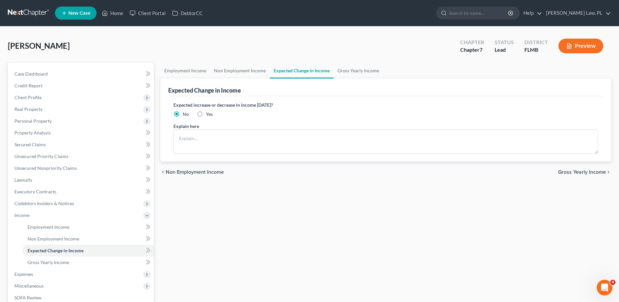
click at [429, 272] on div "Employment Income Non Employment Income Expected Change in Income Gross Yearly …" at bounding box center [385, 216] width 457 height 307
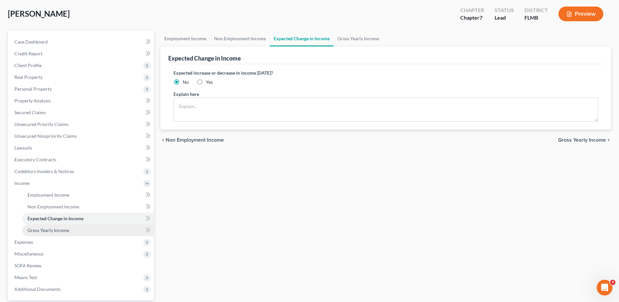
click at [63, 230] on span "Gross Yearly Income" at bounding box center [48, 230] width 42 height 6
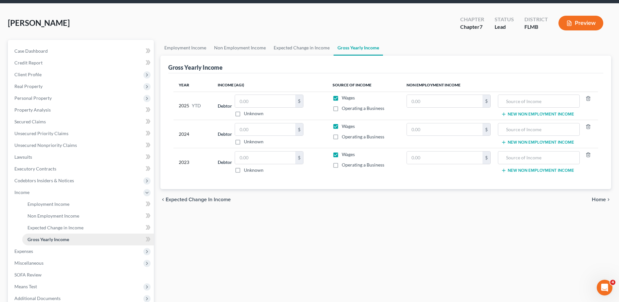
scroll to position [51, 0]
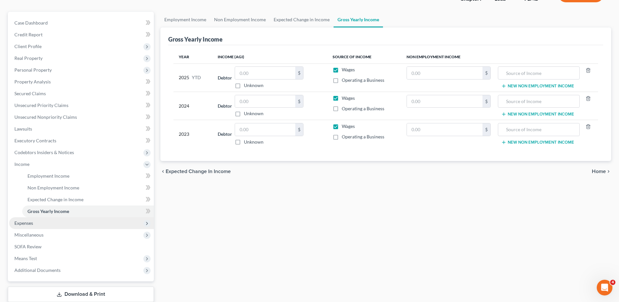
click at [35, 227] on span "Expenses" at bounding box center [81, 223] width 145 height 12
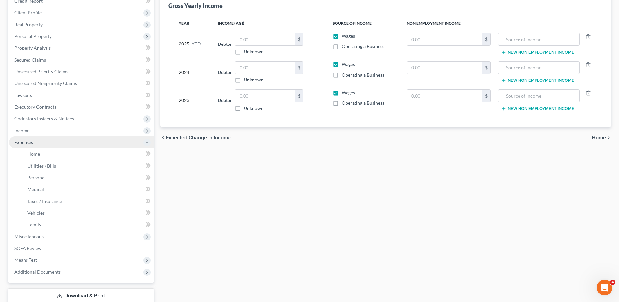
scroll to position [85, 0]
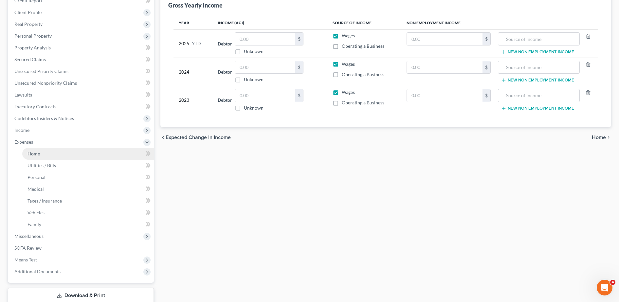
click at [52, 156] on link "Home" at bounding box center [88, 154] width 132 height 12
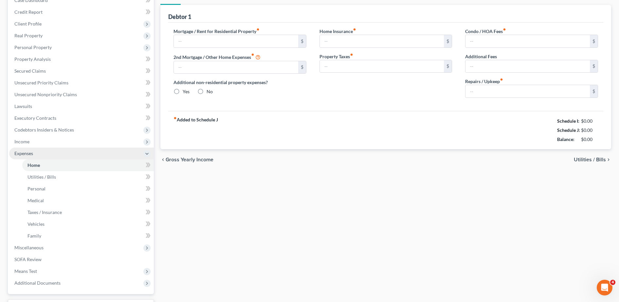
type input "0.00"
radio input "true"
type input "0.00"
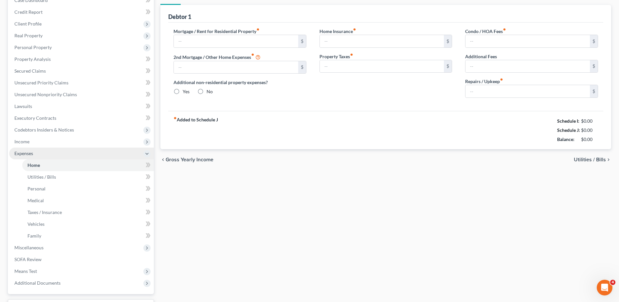
type input "0.00"
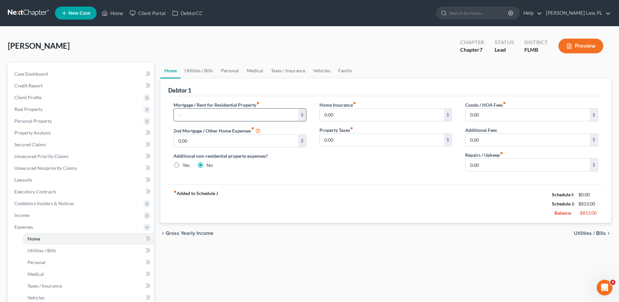
click at [201, 120] on input "text" at bounding box center [236, 115] width 124 height 12
type input "1,150.00"
click at [343, 172] on div "Home Insurance fiber_manual_record 0.00 $ Property Taxes fiber_manual_record 0.…" at bounding box center [386, 138] width 146 height 75
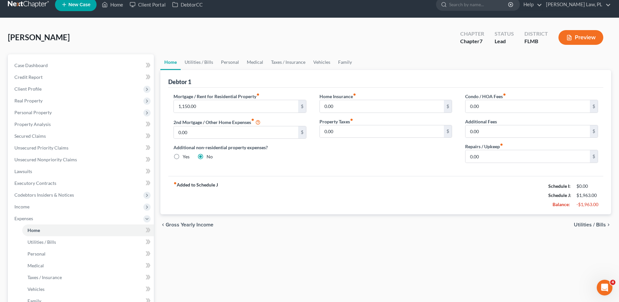
scroll to position [9, 0]
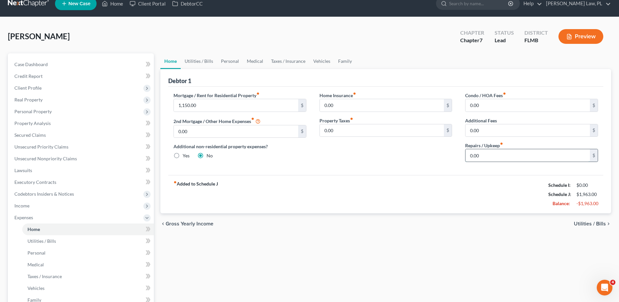
click at [499, 158] on input "0.00" at bounding box center [527, 155] width 124 height 12
click at [432, 171] on div "Mortgage / Rent for Residential Property fiber_manual_record 1,150.00 $ 2nd Mor…" at bounding box center [385, 131] width 435 height 88
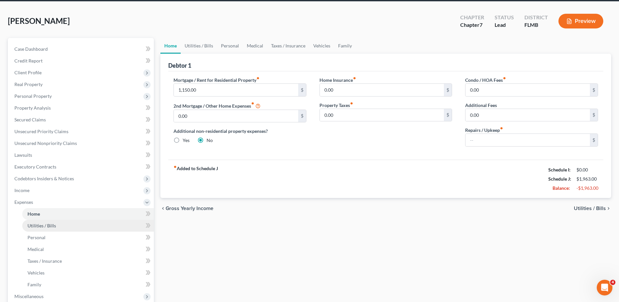
click at [53, 226] on span "Utilities / Bills" at bounding box center [41, 226] width 28 height 6
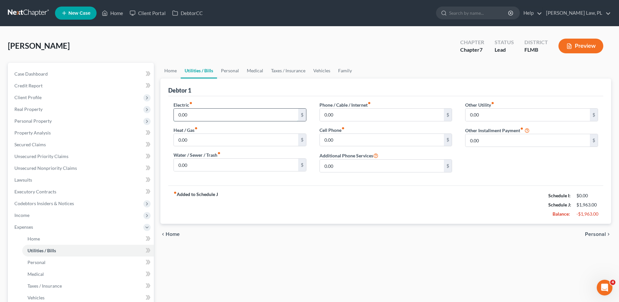
click at [218, 114] on input "0.00" at bounding box center [236, 115] width 124 height 12
type input "5"
type input "140.00"
click at [213, 166] on input "0.00" at bounding box center [236, 165] width 124 height 12
click at [327, 122] on div "Phone / Cable / Internet fiber_manual_record 0.00 $ Cell Phone fiber_manual_rec…" at bounding box center [386, 139] width 146 height 76
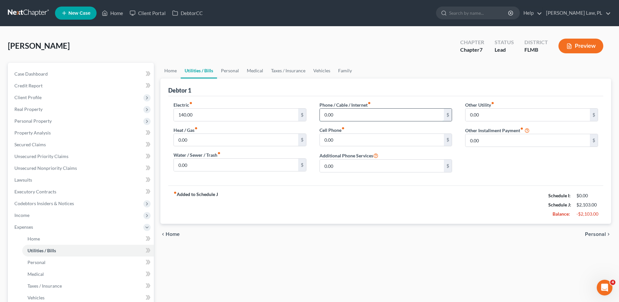
click at [337, 113] on input "0.00" at bounding box center [382, 115] width 124 height 12
type input "60.00"
click at [346, 136] on input "0.00" at bounding box center [382, 140] width 124 height 12
click at [340, 182] on div "Electric fiber_manual_record 140.00 $ Heat / Gas fiber_manual_record 0.00 $ Wat…" at bounding box center [385, 140] width 435 height 89
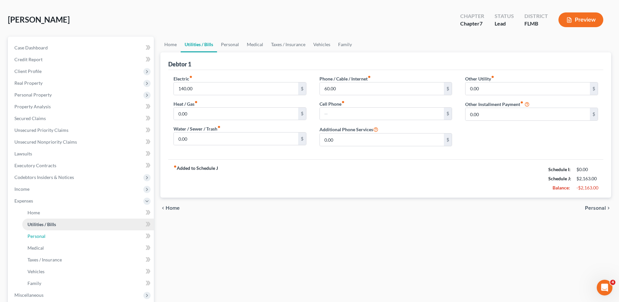
click at [70, 238] on link "Personal" at bounding box center [88, 236] width 132 height 12
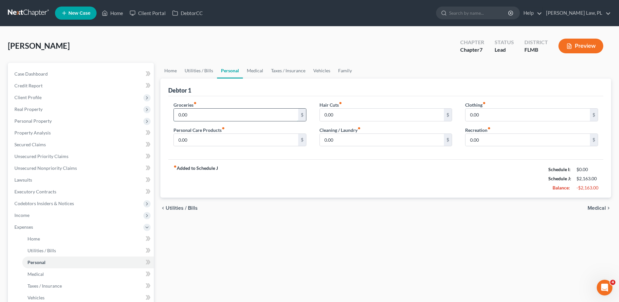
click at [209, 116] on input "0.00" at bounding box center [236, 115] width 124 height 12
type input "350.00"
click at [231, 139] on input "0.00" at bounding box center [236, 140] width 124 height 12
type input "50.00"
click at [339, 143] on input "0.00" at bounding box center [382, 140] width 124 height 12
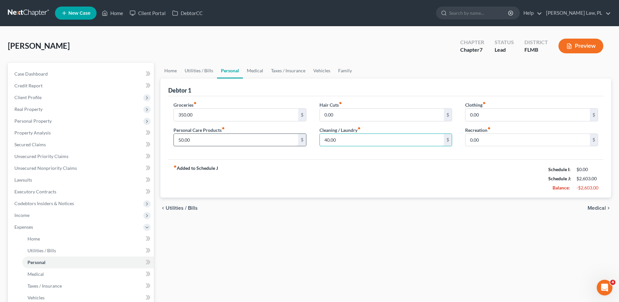
type input "40.00"
click at [244, 145] on input "50.00" at bounding box center [236, 140] width 124 height 12
type input "40.00"
click at [261, 168] on div "fiber_manual_record Added to Schedule J Schedule I: $0.00 Schedule J: $2,593.00…" at bounding box center [385, 178] width 435 height 38
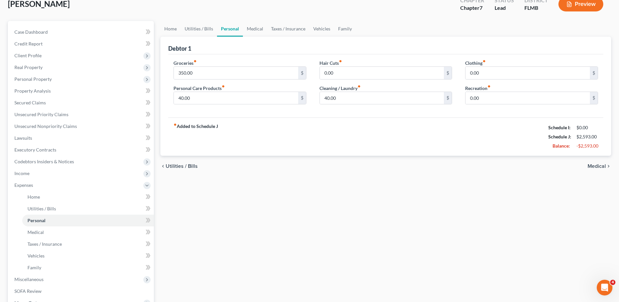
scroll to position [45, 0]
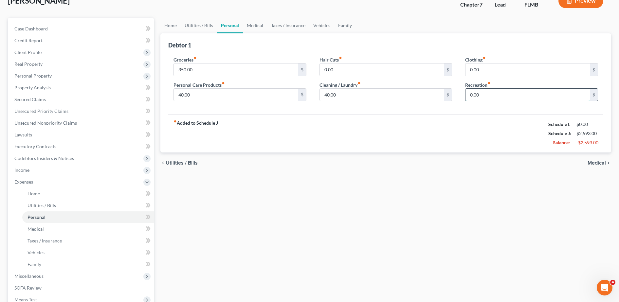
click at [487, 94] on input "0.00" at bounding box center [527, 95] width 124 height 12
type input "1"
type input "20.00"
click at [477, 69] on input "0.00" at bounding box center [527, 69] width 124 height 12
click at [403, 72] on input "0.00" at bounding box center [382, 69] width 124 height 12
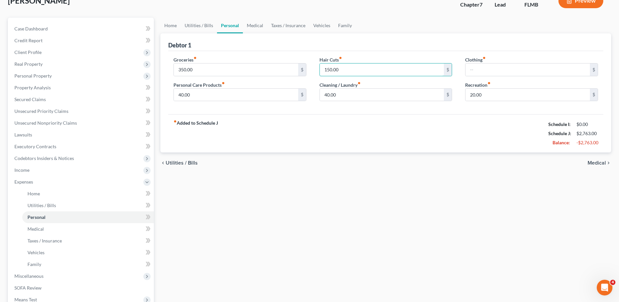
type input "150.00"
click at [310, 142] on div "fiber_manual_record Added to Schedule J Schedule I: $0.00 Schedule J: $2,763.00…" at bounding box center [385, 133] width 435 height 38
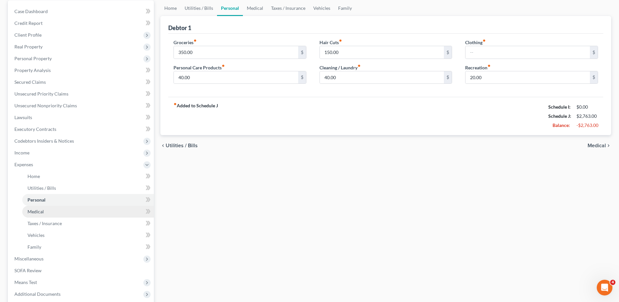
click at [60, 214] on link "Medical" at bounding box center [88, 212] width 132 height 12
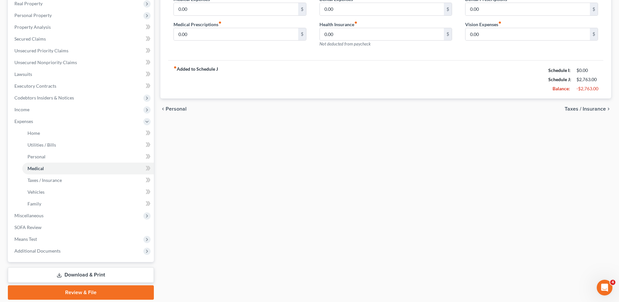
scroll to position [111, 0]
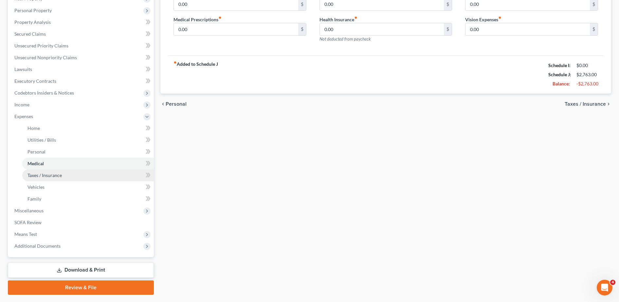
click at [69, 177] on link "Taxes / Insurance" at bounding box center [88, 176] width 132 height 12
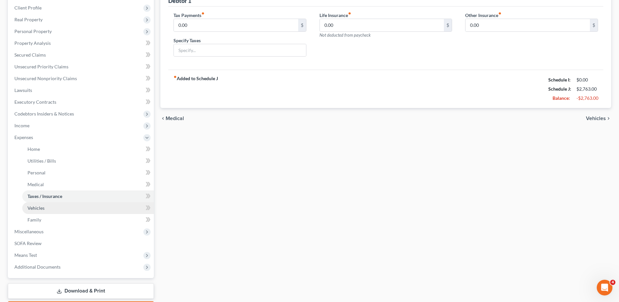
click at [73, 210] on link "Vehicles" at bounding box center [88, 208] width 132 height 12
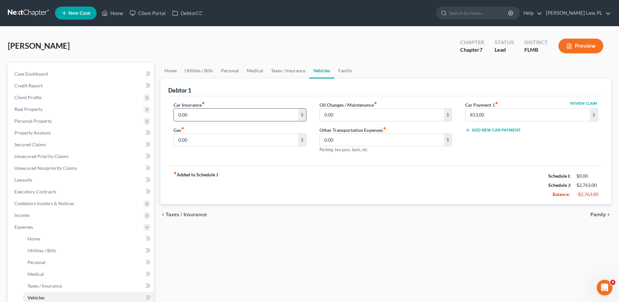
click at [205, 113] on input "0.00" at bounding box center [236, 115] width 124 height 12
type input "2"
type input "343.0"
click at [198, 137] on input "0.00" at bounding box center [236, 140] width 124 height 12
type input "240.00"
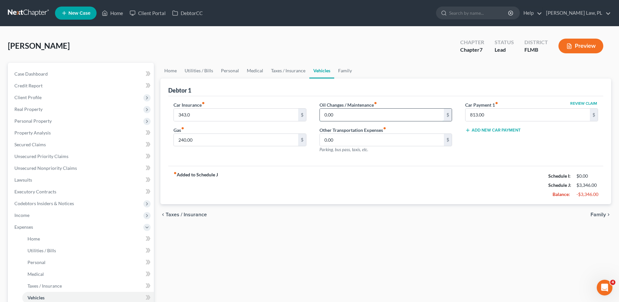
click at [334, 114] on input "0.00" at bounding box center [382, 115] width 124 height 12
type input "30.00"
click at [324, 187] on div "fiber_manual_record Added to Schedule J Schedule I: $0.00 Schedule J: $3,376.00…" at bounding box center [385, 185] width 435 height 38
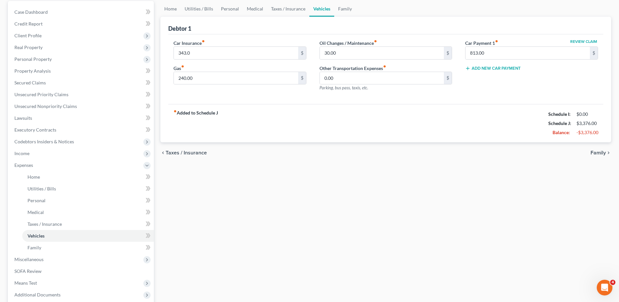
scroll to position [106, 0]
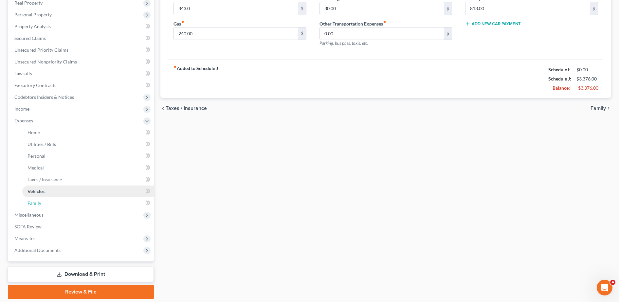
click at [99, 205] on link "Family" at bounding box center [88, 203] width 132 height 12
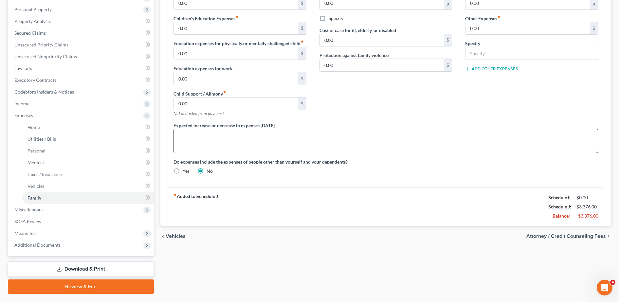
scroll to position [116, 0]
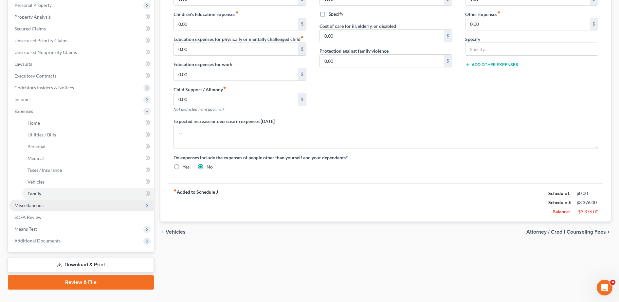
click at [100, 207] on span "Miscellaneous" at bounding box center [81, 206] width 145 height 12
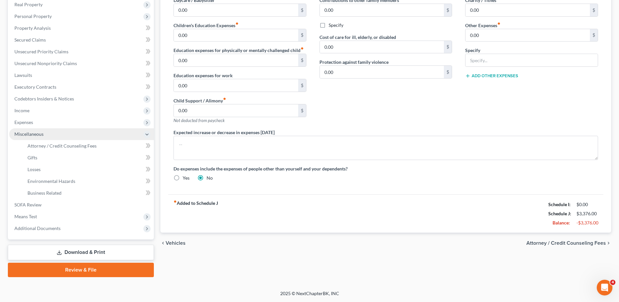
scroll to position [105, 0]
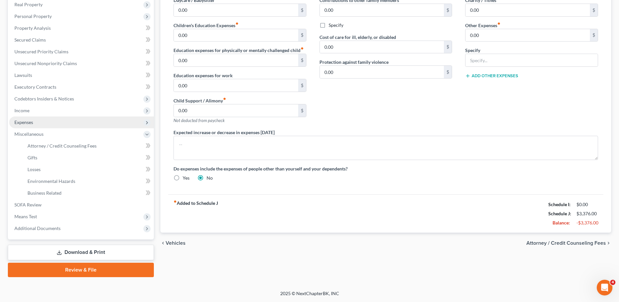
click at [58, 123] on span "Expenses" at bounding box center [81, 123] width 145 height 12
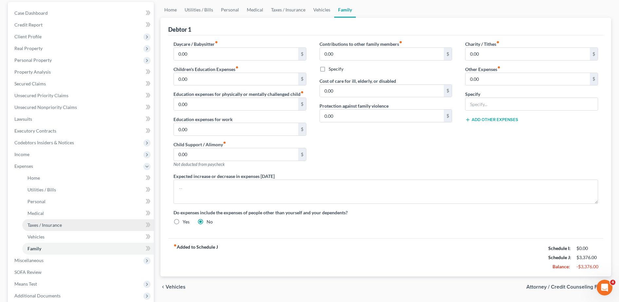
scroll to position [61, 0]
click at [486, 82] on input "0.00" at bounding box center [527, 79] width 124 height 12
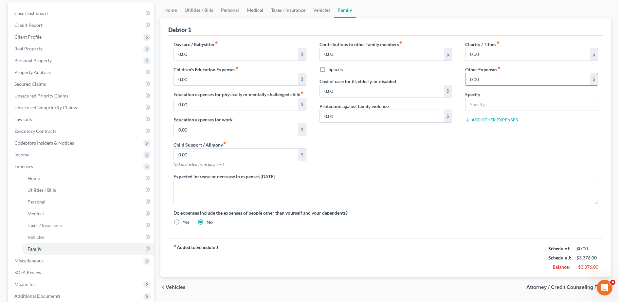
click at [491, 89] on div "Charity / Tithes fiber_manual_record 0.00 $ Other Expenses fiber_manual_record …" at bounding box center [532, 107] width 146 height 132
click at [490, 83] on input "0.00" at bounding box center [527, 79] width 124 height 12
type input "0"
click at [489, 100] on input "text" at bounding box center [531, 104] width 132 height 12
type input "G"
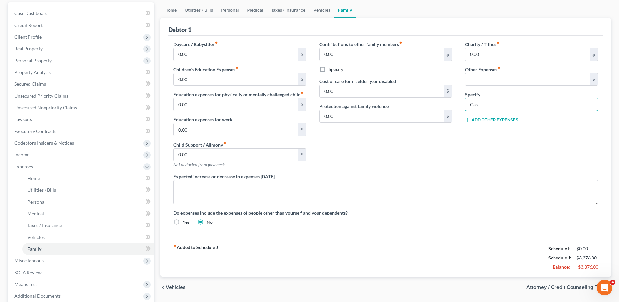
type input "Gas"
click at [483, 86] on div "Charity / Tithes fiber_manual_record 0.00 $ Other Expenses fiber_manual_record …" at bounding box center [532, 107] width 146 height 132
click at [480, 79] on input "text" at bounding box center [527, 79] width 124 height 12
click at [477, 111] on div "Charity / Tithes fiber_manual_record 0.00 $ Other Expenses fiber_manual_record …" at bounding box center [532, 107] width 146 height 132
drag, startPoint x: 480, startPoint y: 109, endPoint x: 467, endPoint y: 109, distance: 12.8
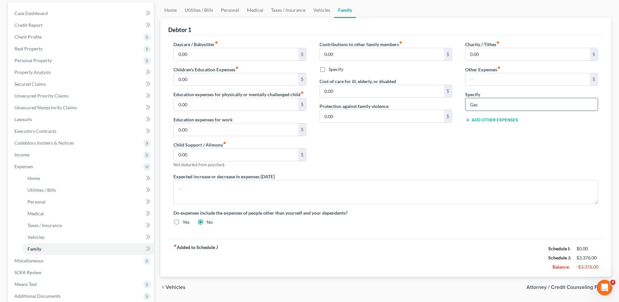
click at [467, 109] on input "Gas" at bounding box center [531, 104] width 132 height 12
click at [485, 161] on div "Charity / Tithes fiber_manual_record 0.00 $ Other Expenses fiber_manual_record …" at bounding box center [532, 107] width 146 height 132
click at [40, 262] on span "Miscellaneous" at bounding box center [28, 261] width 29 height 6
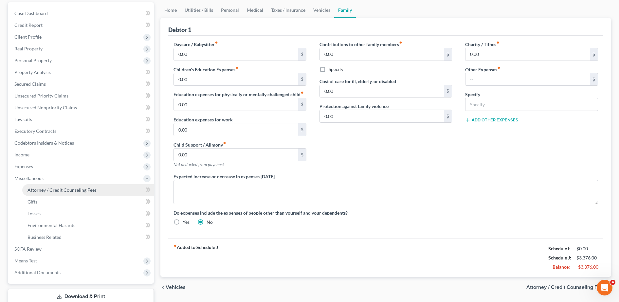
click at [79, 190] on span "Attorney / Credit Counseling Fees" at bounding box center [61, 190] width 69 height 6
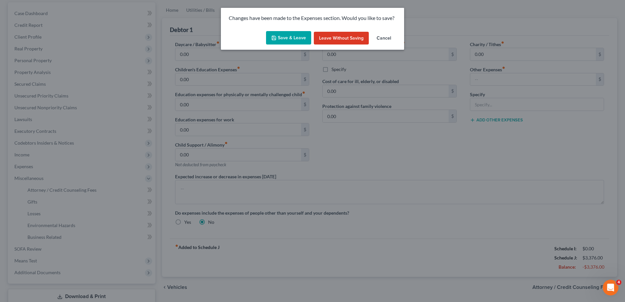
click at [289, 44] on button "Save & Leave" at bounding box center [288, 38] width 45 height 14
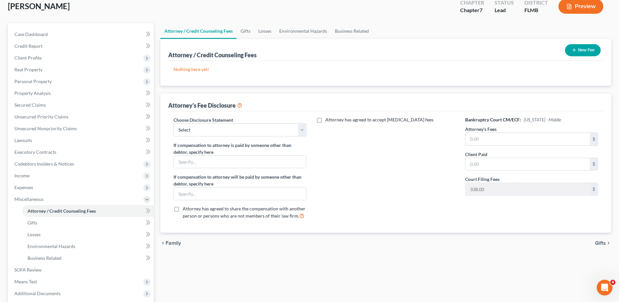
scroll to position [77, 0]
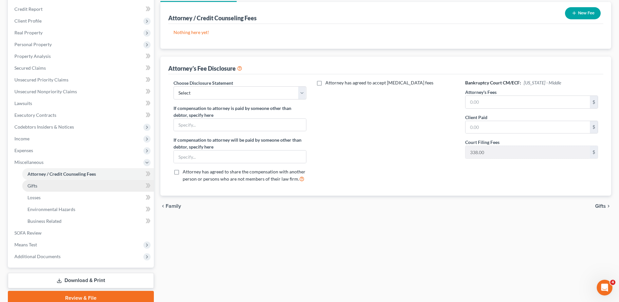
click at [71, 183] on link "Gifts" at bounding box center [88, 186] width 132 height 12
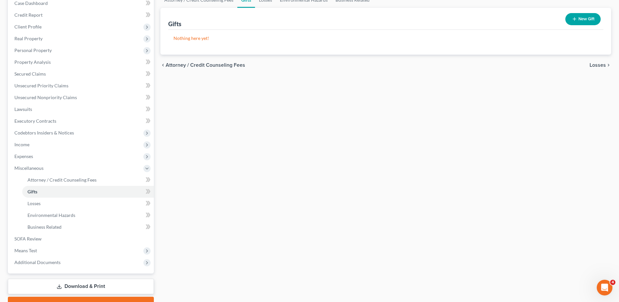
scroll to position [71, 0]
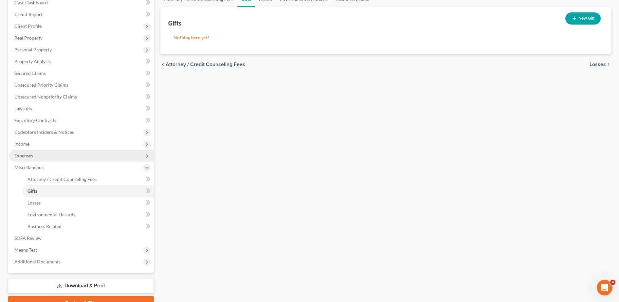
click at [43, 156] on span "Expenses" at bounding box center [81, 156] width 145 height 12
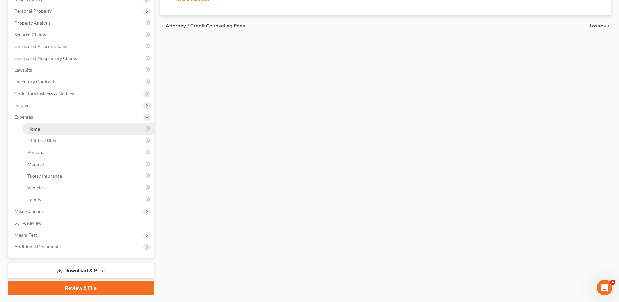
scroll to position [108, 0]
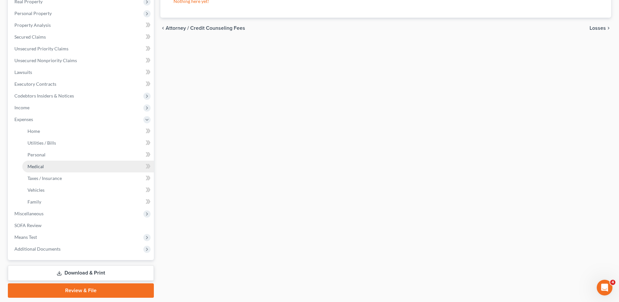
click at [45, 162] on link "Medical" at bounding box center [88, 167] width 132 height 12
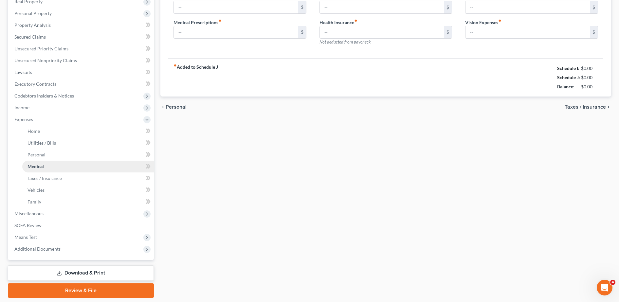
scroll to position [11, 0]
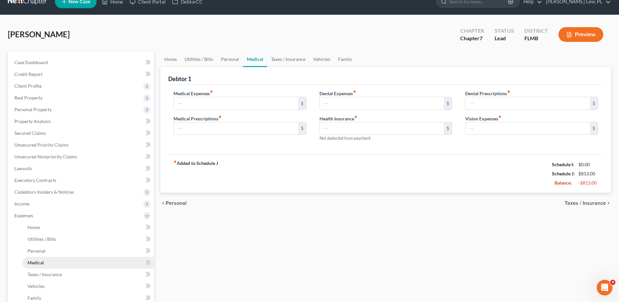
type input "0.00"
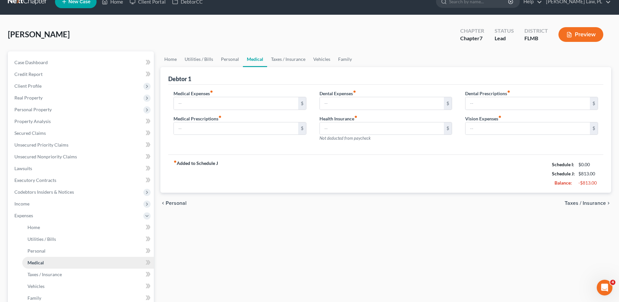
type input "0.00"
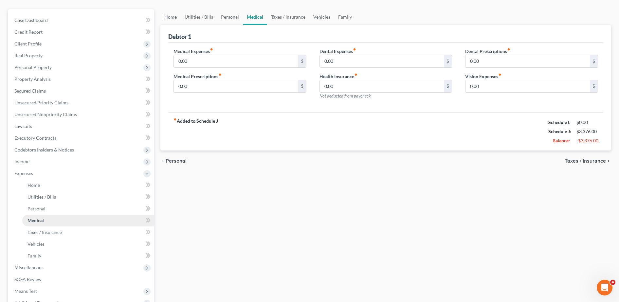
scroll to position [54, 0]
click at [46, 236] on link "Taxes / Insurance" at bounding box center [88, 232] width 132 height 12
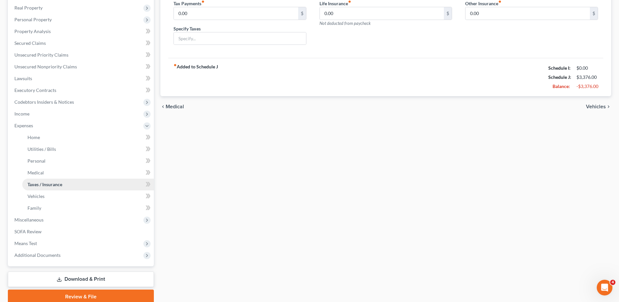
scroll to position [115, 0]
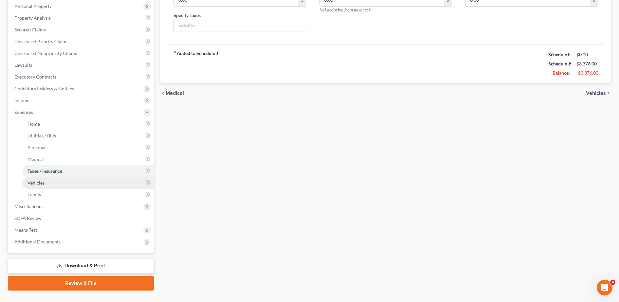
click at [48, 184] on link "Vehicles" at bounding box center [88, 183] width 132 height 12
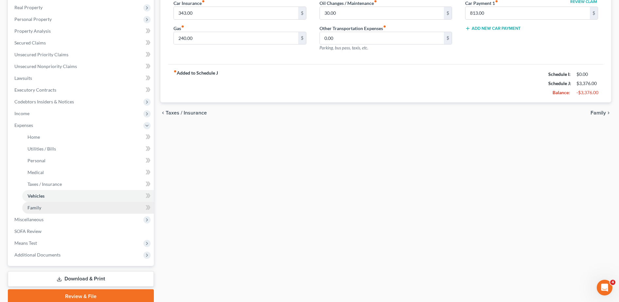
click at [50, 204] on link "Family" at bounding box center [88, 208] width 132 height 12
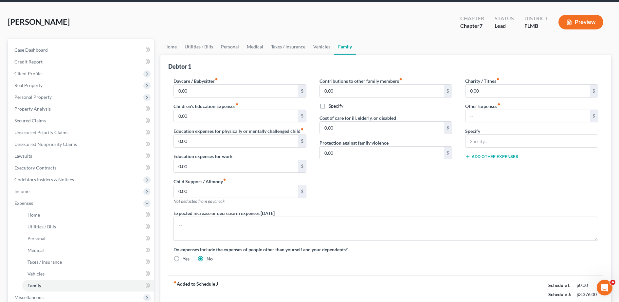
scroll to position [21, 0]
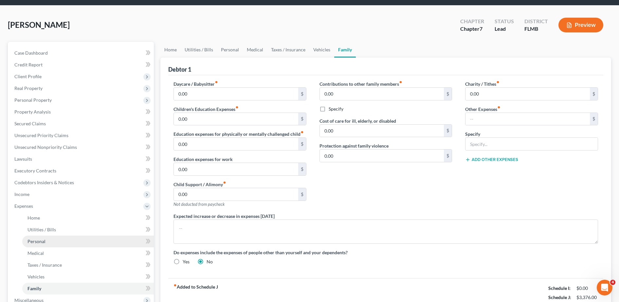
click at [48, 240] on link "Personal" at bounding box center [88, 242] width 132 height 12
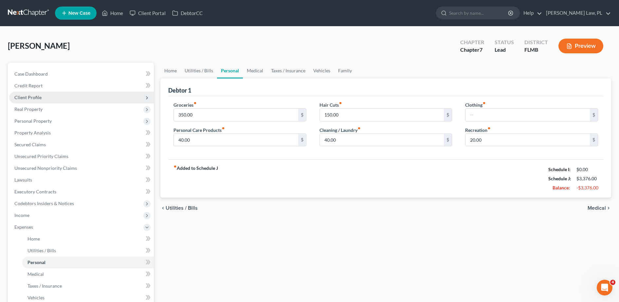
click at [50, 94] on span "Client Profile" at bounding box center [81, 98] width 145 height 12
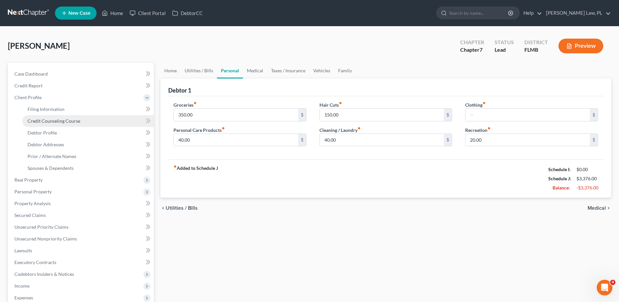
click at [58, 124] on link "Credit Counseling Course" at bounding box center [88, 121] width 132 height 12
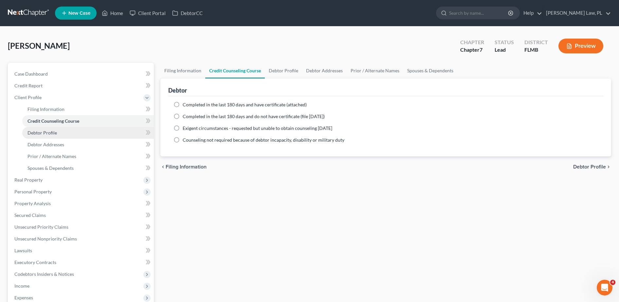
click at [60, 136] on link "Debtor Profile" at bounding box center [88, 133] width 132 height 12
select select "0"
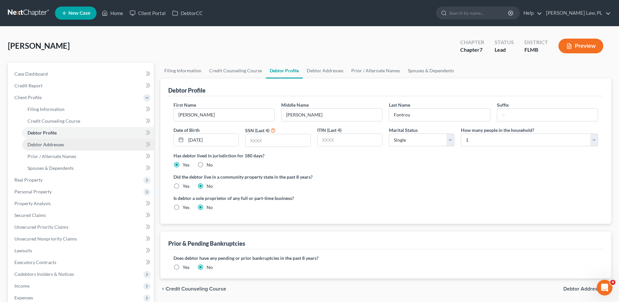
click at [63, 148] on link "Debtor Addresses" at bounding box center [88, 145] width 132 height 12
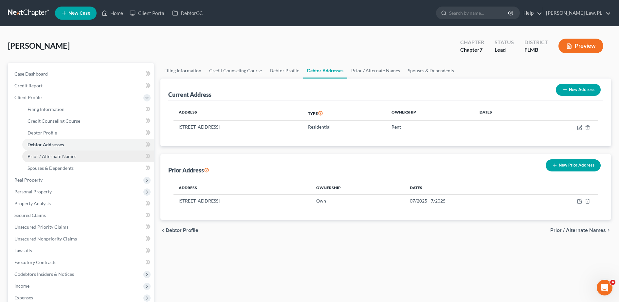
click at [66, 155] on span "Prior / Alternate Names" at bounding box center [51, 157] width 49 height 6
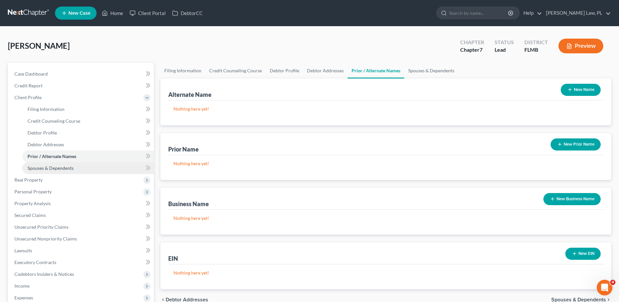
click at [66, 169] on span "Spouses & Dependents" at bounding box center [50, 168] width 46 height 6
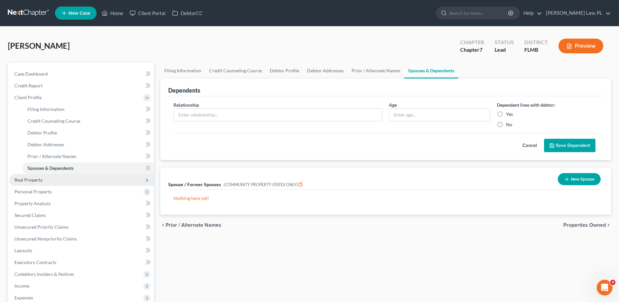
click at [55, 180] on span "Real Property" at bounding box center [81, 180] width 145 height 12
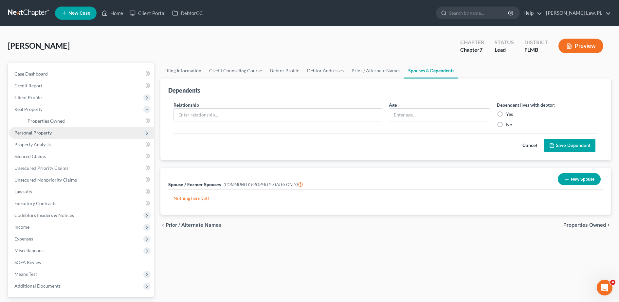
click at [45, 136] on span "Personal Property" at bounding box center [81, 133] width 145 height 12
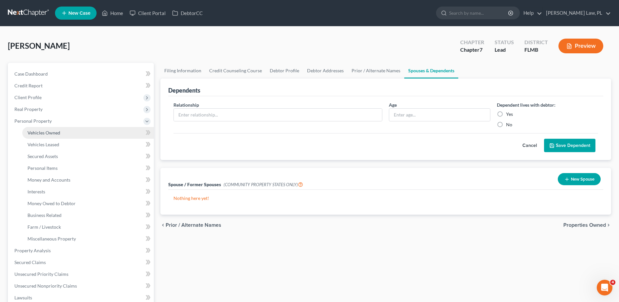
click at [50, 135] on span "Vehicles Owned" at bounding box center [43, 133] width 33 height 6
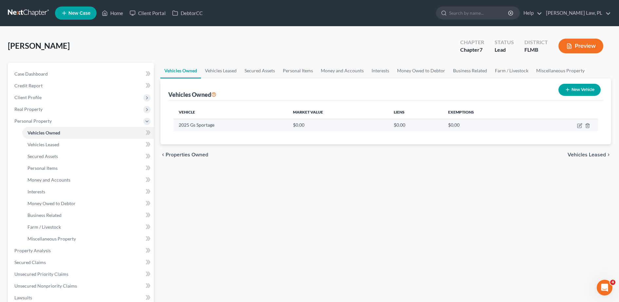
click at [578, 129] on td at bounding box center [565, 125] width 65 height 12
click at [578, 128] on icon "button" at bounding box center [579, 125] width 5 height 5
select select "0"
select select "1"
select select "3"
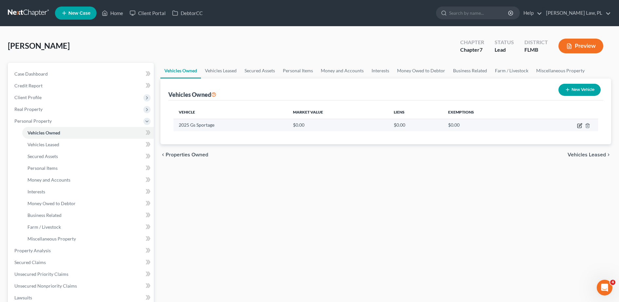
select select "0"
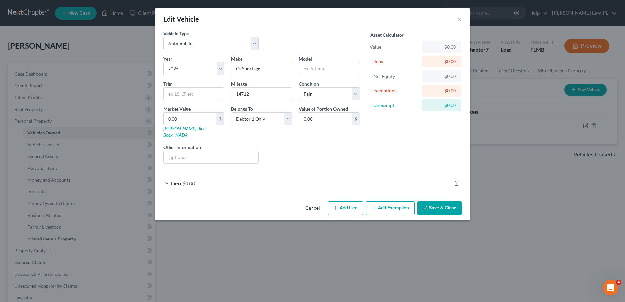
click at [415, 178] on div "Lien $0.00" at bounding box center [303, 182] width 296 height 17
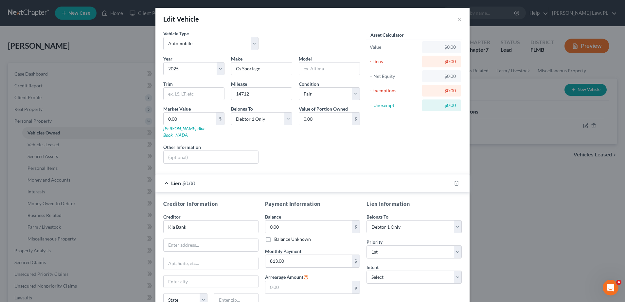
click at [417, 181] on div "Lien $0.00" at bounding box center [303, 182] width 296 height 17
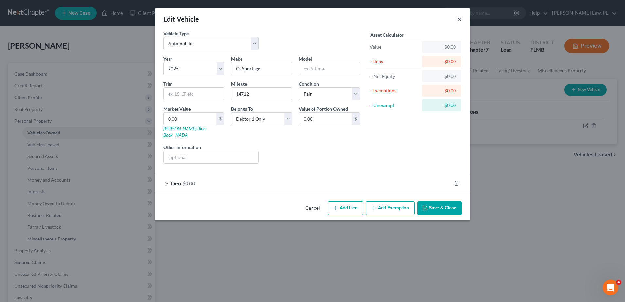
click at [458, 21] on button "×" at bounding box center [459, 19] width 5 height 8
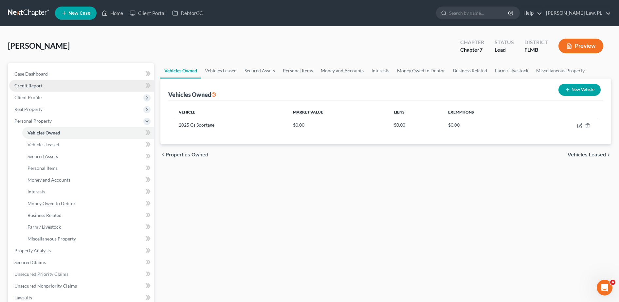
click at [44, 88] on link "Credit Report" at bounding box center [81, 86] width 145 height 12
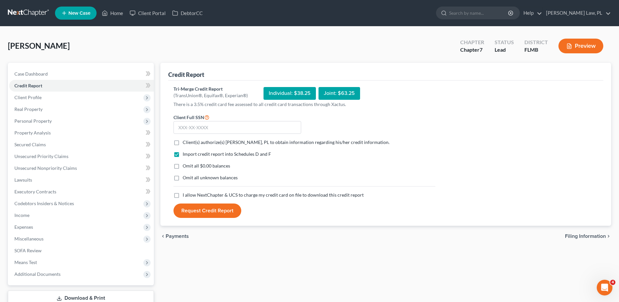
click at [183, 143] on label "Client(s) authorize(s) [PERSON_NAME], PL to obtain information regarding his/he…" at bounding box center [286, 142] width 207 height 7
click at [185, 143] on input "Client(s) authorize(s) [PERSON_NAME], PL to obtain information regarding his/he…" at bounding box center [187, 141] width 4 height 4
checkbox input "true"
click at [183, 195] on label "I allow NextChapter & UCS to charge my credit card on file to download this cre…" at bounding box center [273, 195] width 181 height 7
click at [185, 195] on input "I allow NextChapter & UCS to charge my credit card on file to download this cre…" at bounding box center [187, 194] width 4 height 4
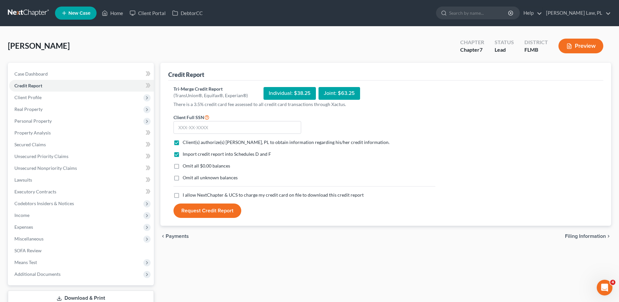
checkbox input "true"
click at [205, 134] on input "text" at bounding box center [237, 127] width 128 height 13
drag, startPoint x: 209, startPoint y: 124, endPoint x: 176, endPoint y: 124, distance: 33.1
click at [176, 124] on input "281-02-7520" at bounding box center [237, 127] width 128 height 13
type input "281-02-7520"
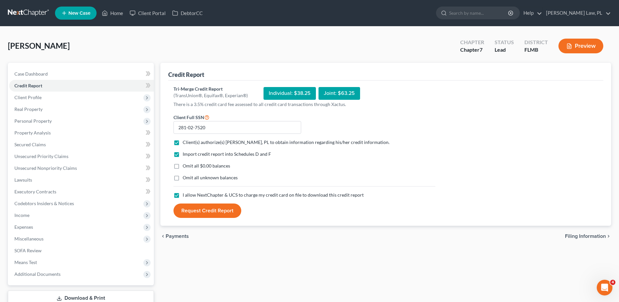
click at [224, 213] on button "Request Credit Report" at bounding box center [207, 211] width 68 height 14
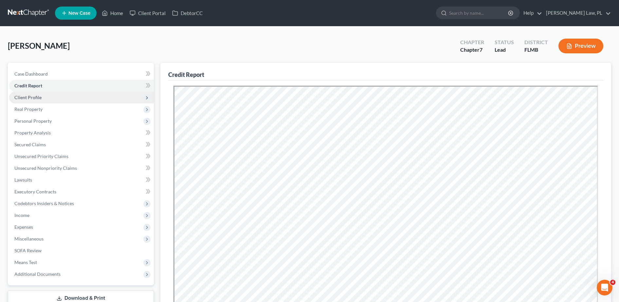
click at [28, 95] on span "Client Profile" at bounding box center [27, 98] width 27 height 6
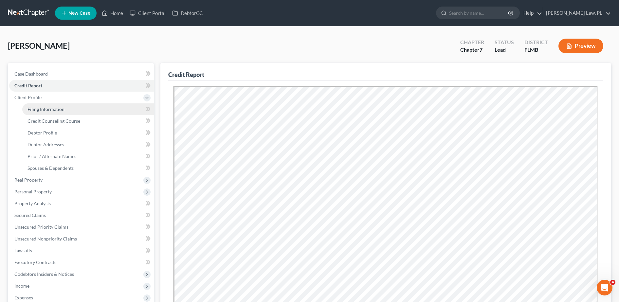
click at [38, 111] on span "Filing Information" at bounding box center [45, 109] width 37 height 6
select select "1"
select select "0"
select select "15"
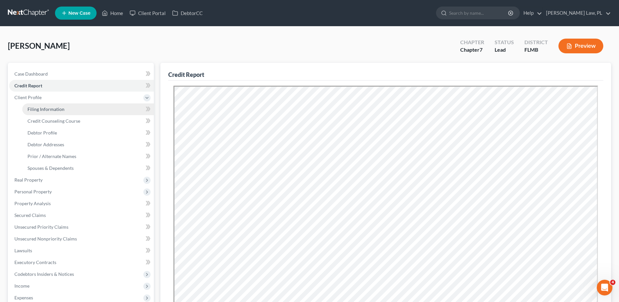
select select "0"
select select "9"
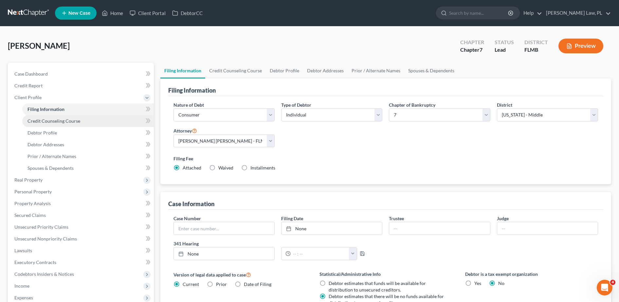
click at [52, 123] on span "Credit Counseling Course" at bounding box center [53, 121] width 53 height 6
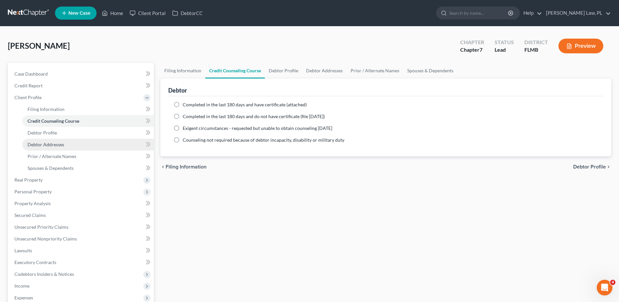
click at [55, 140] on link "Debtor Addresses" at bounding box center [88, 145] width 132 height 12
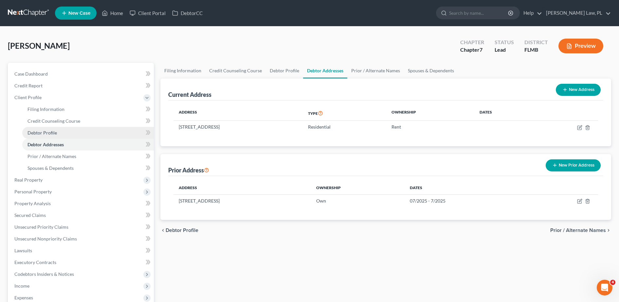
click at [56, 133] on link "Debtor Profile" at bounding box center [88, 133] width 132 height 12
select select "0"
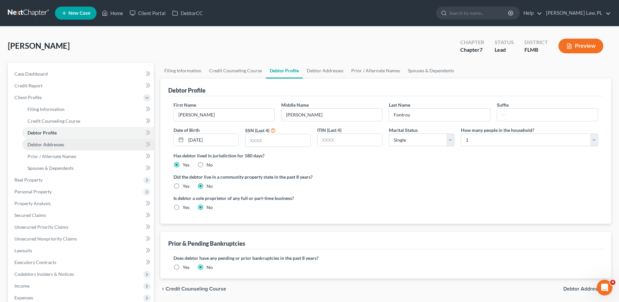
click at [58, 146] on span "Debtor Addresses" at bounding box center [45, 145] width 37 height 6
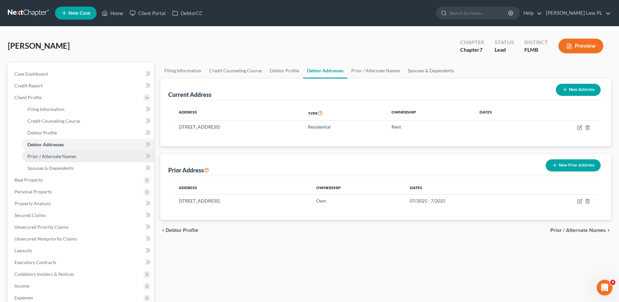
click at [57, 153] on link "Prior / Alternate Names" at bounding box center [88, 157] width 132 height 12
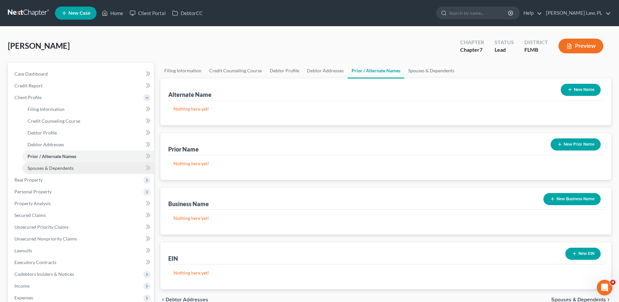
click at [58, 165] on span "Spouses & Dependents" at bounding box center [50, 168] width 46 height 6
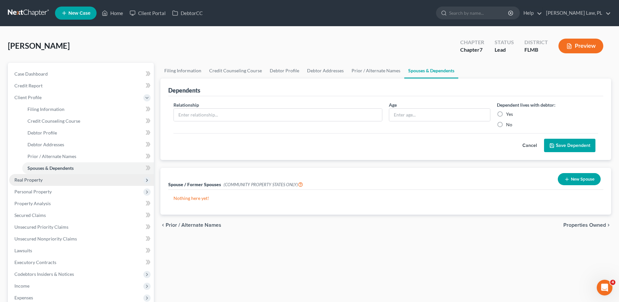
click at [44, 178] on span "Real Property" at bounding box center [81, 180] width 145 height 12
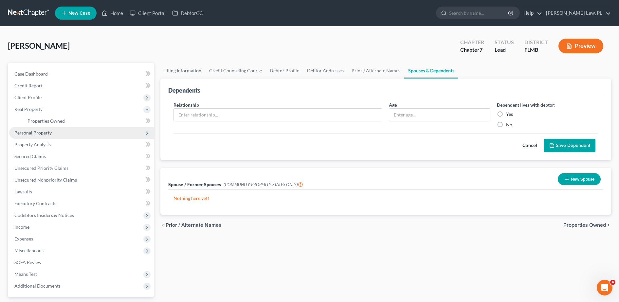
click at [60, 134] on span "Personal Property" at bounding box center [81, 133] width 145 height 12
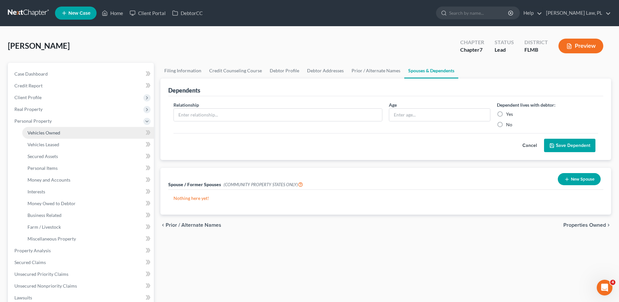
click at [49, 135] on span "Vehicles Owned" at bounding box center [43, 133] width 33 height 6
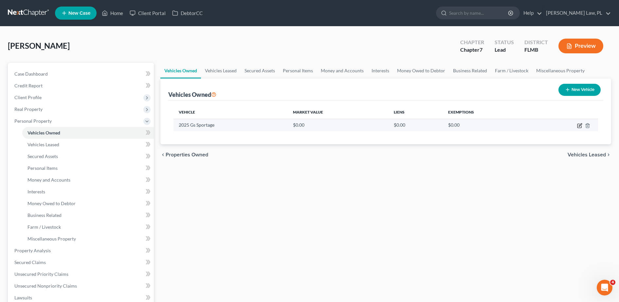
click at [580, 124] on icon "button" at bounding box center [580, 124] width 3 height 3
select select "0"
select select "1"
select select "3"
select select "0"
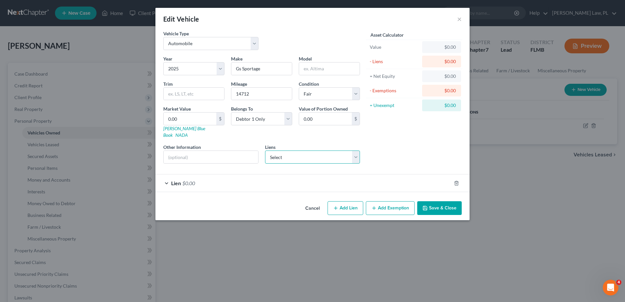
click at [304, 154] on select "Select Kia Fin Am - $41,208.00 Chime Stride - $0.00 Gm Financial - $0.00 Region…" at bounding box center [312, 157] width 95 height 13
select select "0"
click at [265, 151] on select "Select Kia Fin Am - $41,208.00 Chime Stride - $0.00 Gm Financial - $0.00 Region…" at bounding box center [312, 157] width 95 height 13
select select
select select "4"
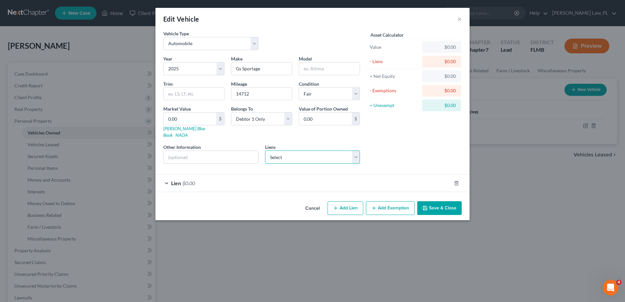
select select "0"
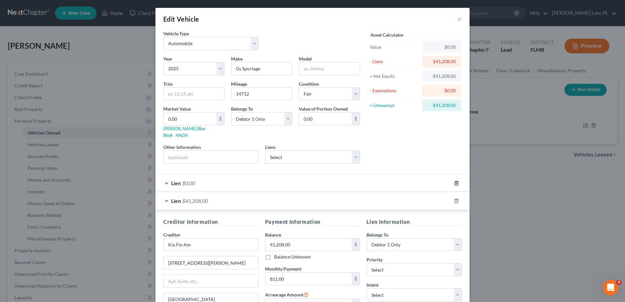
click at [454, 181] on icon "button" at bounding box center [456, 183] width 5 height 5
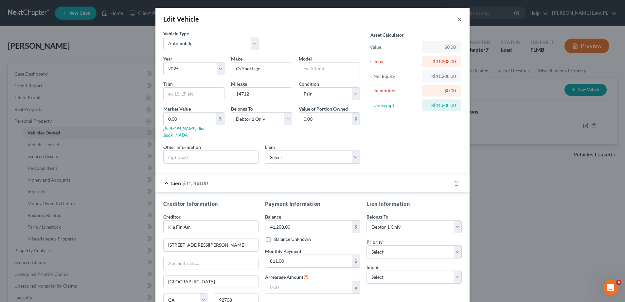
click at [457, 20] on button "×" at bounding box center [459, 19] width 5 height 8
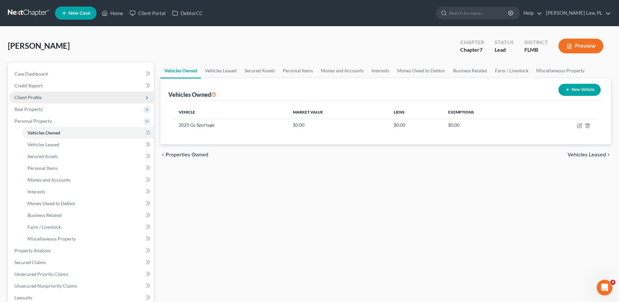
click at [41, 96] on span "Client Profile" at bounding box center [81, 98] width 145 height 12
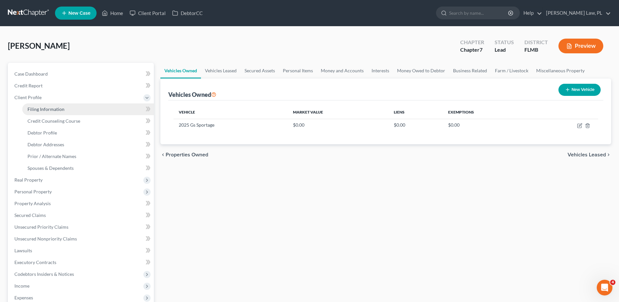
click at [55, 107] on span "Filing Information" at bounding box center [45, 109] width 37 height 6
select select "1"
select select "0"
select select "15"
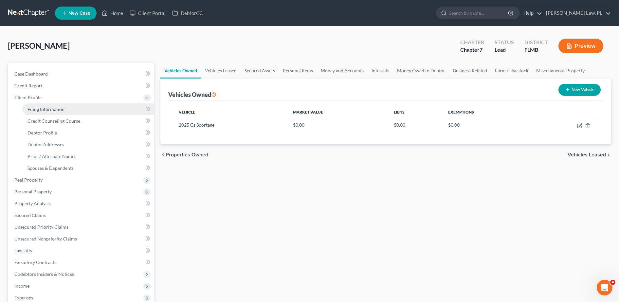
select select "0"
select select "9"
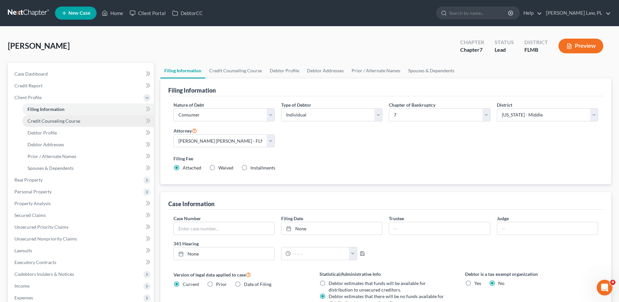
click at [62, 121] on span "Credit Counseling Course" at bounding box center [53, 121] width 53 height 6
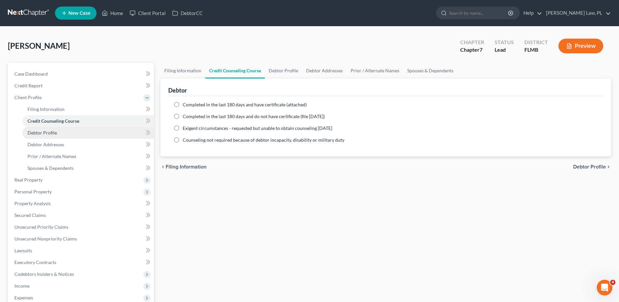
click at [75, 133] on link "Debtor Profile" at bounding box center [88, 133] width 132 height 12
select select "0"
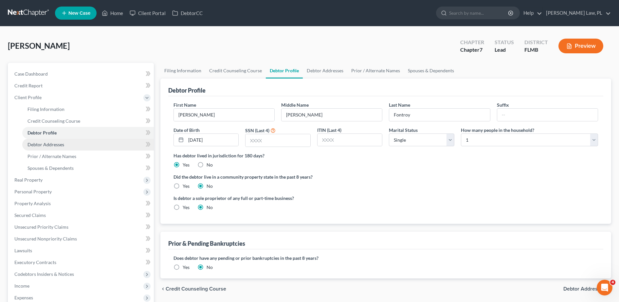
click at [76, 143] on link "Debtor Addresses" at bounding box center [88, 145] width 132 height 12
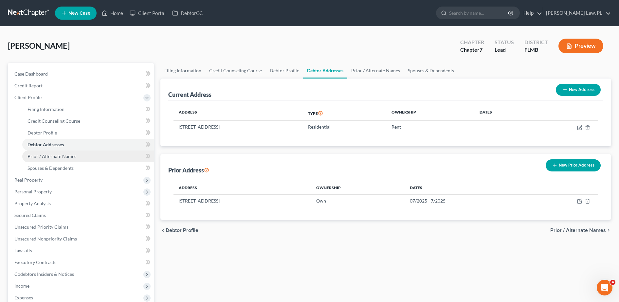
click at [81, 152] on link "Prior / Alternate Names" at bounding box center [88, 157] width 132 height 12
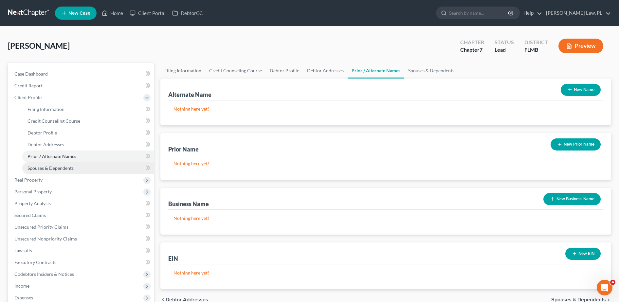
click at [81, 165] on link "Spouses & Dependents" at bounding box center [88, 168] width 132 height 12
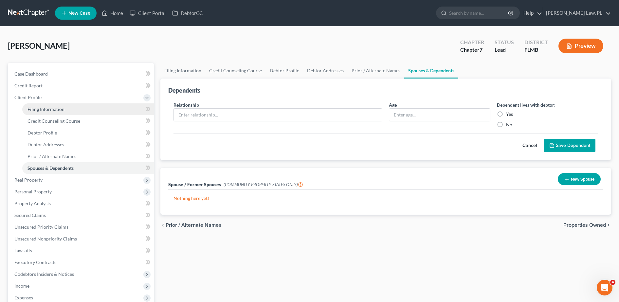
click at [62, 106] on link "Filing Information" at bounding box center [88, 109] width 132 height 12
select select "1"
select select "0"
select select "15"
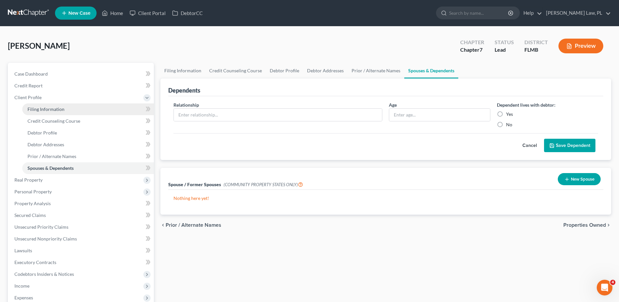
select select "0"
select select "9"
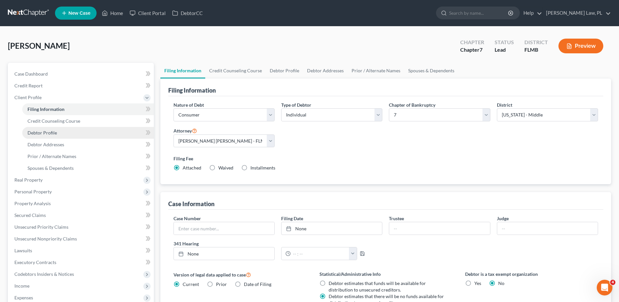
click at [91, 129] on link "Debtor Profile" at bounding box center [88, 133] width 132 height 12
select select "0"
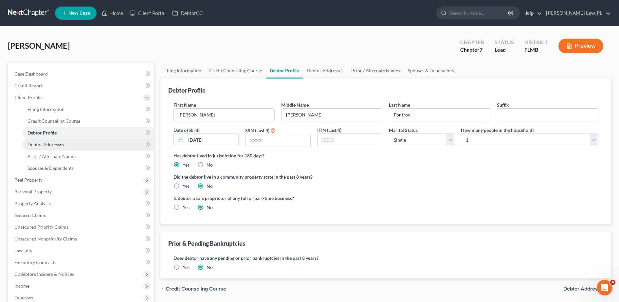
click at [95, 143] on link "Debtor Addresses" at bounding box center [88, 145] width 132 height 12
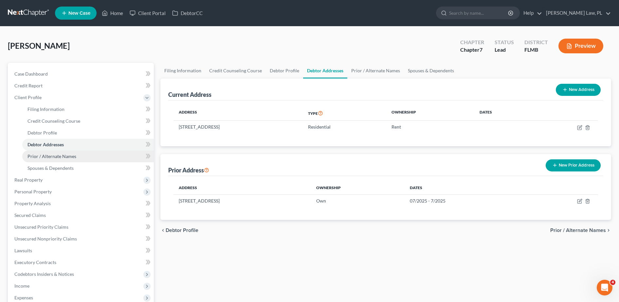
click at [93, 152] on link "Prior / Alternate Names" at bounding box center [88, 157] width 132 height 12
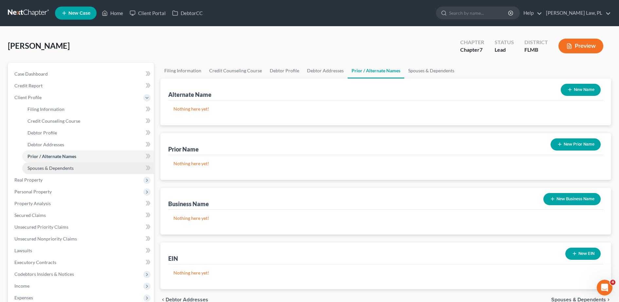
click at [86, 167] on link "Spouses & Dependents" at bounding box center [88, 168] width 132 height 12
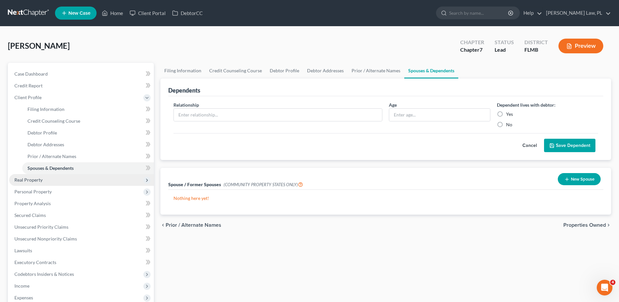
click at [49, 180] on span "Real Property" at bounding box center [81, 180] width 145 height 12
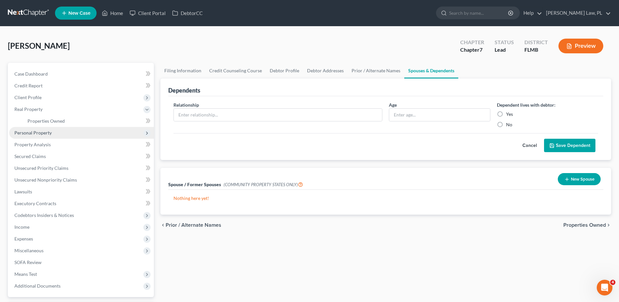
click at [56, 127] on span "Personal Property" at bounding box center [81, 133] width 145 height 12
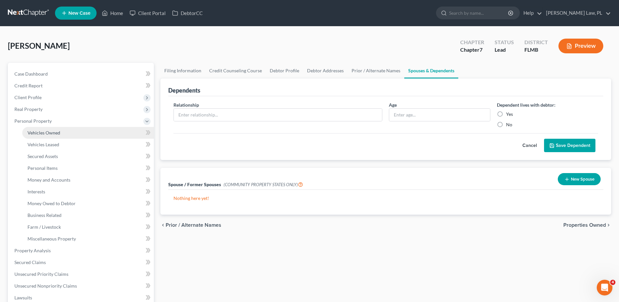
click at [56, 134] on span "Vehicles Owned" at bounding box center [43, 133] width 33 height 6
